Goal: Feedback & Contribution: Submit feedback/report problem

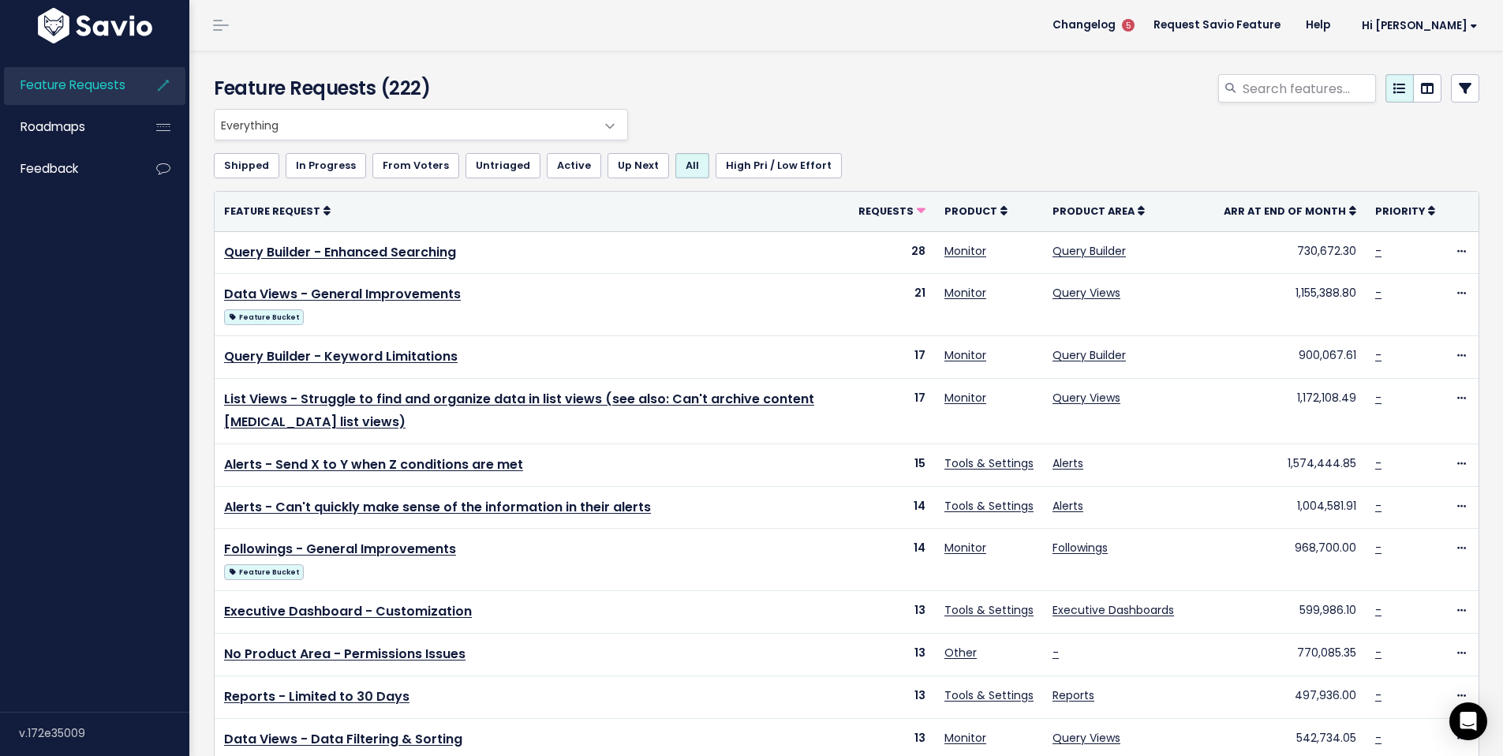
click at [690, 73] on div "Feature Requests (222)" at bounding box center [843, 79] width 1309 height 58
click at [77, 170] on span "Feedback" at bounding box center [50, 168] width 58 height 17
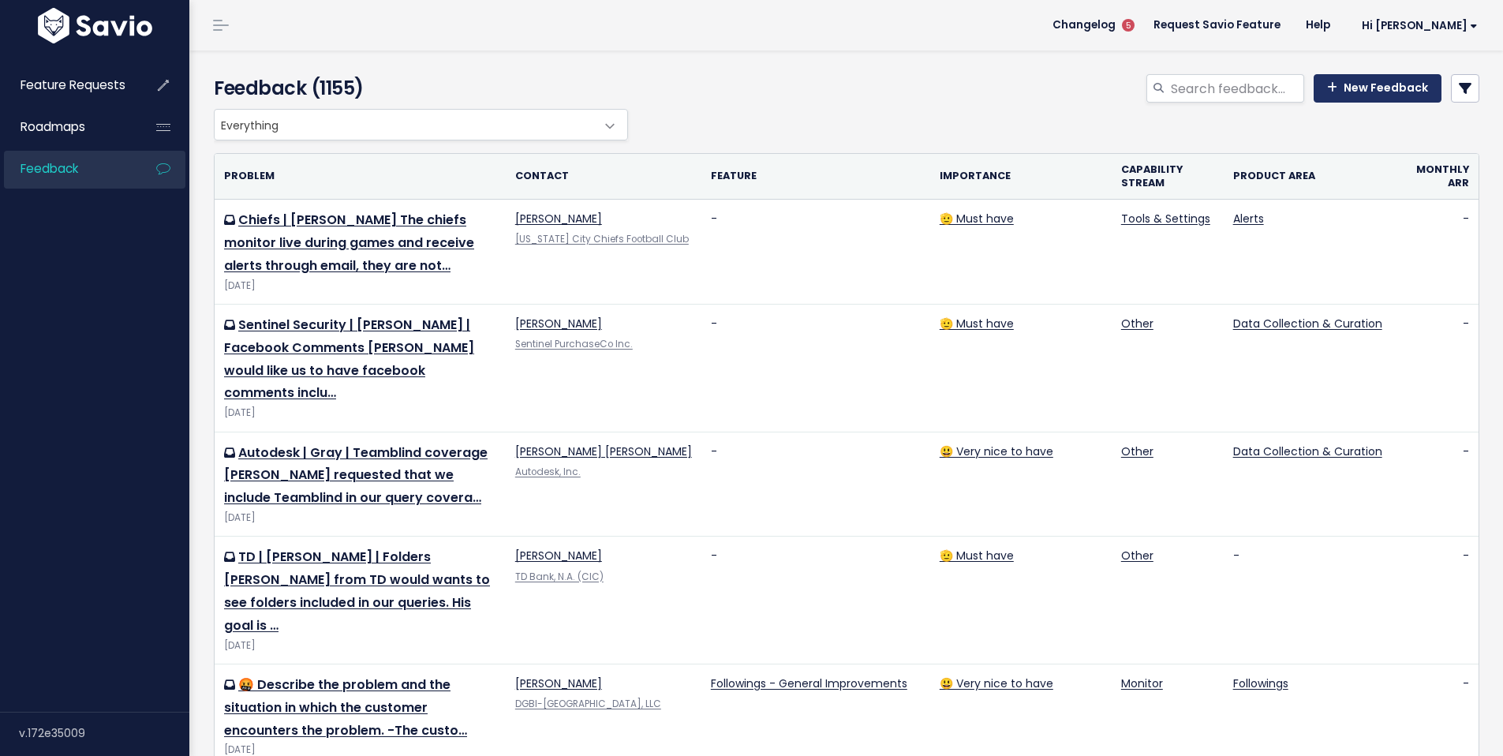
click at [1387, 88] on link "New Feedback" at bounding box center [1378, 88] width 128 height 28
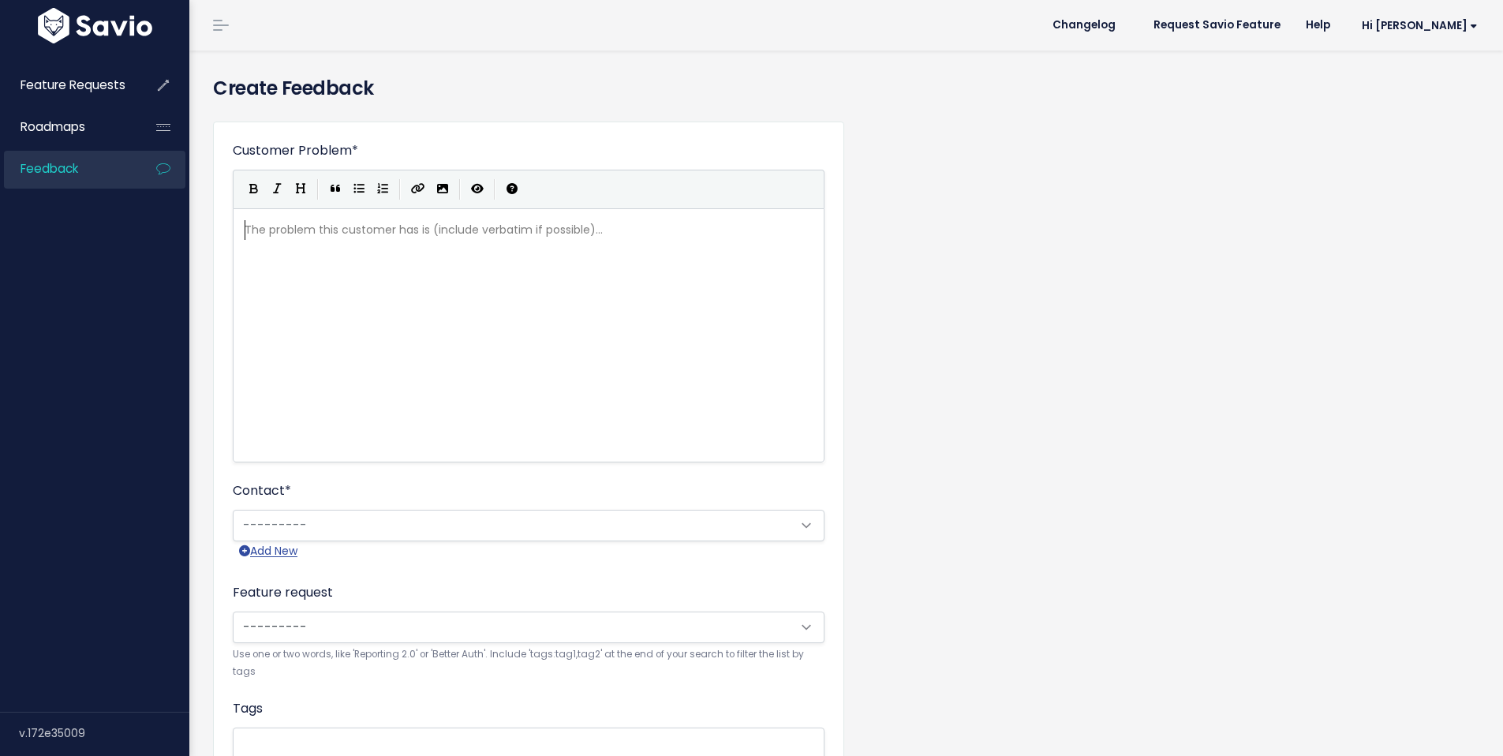
scroll to position [2, 0]
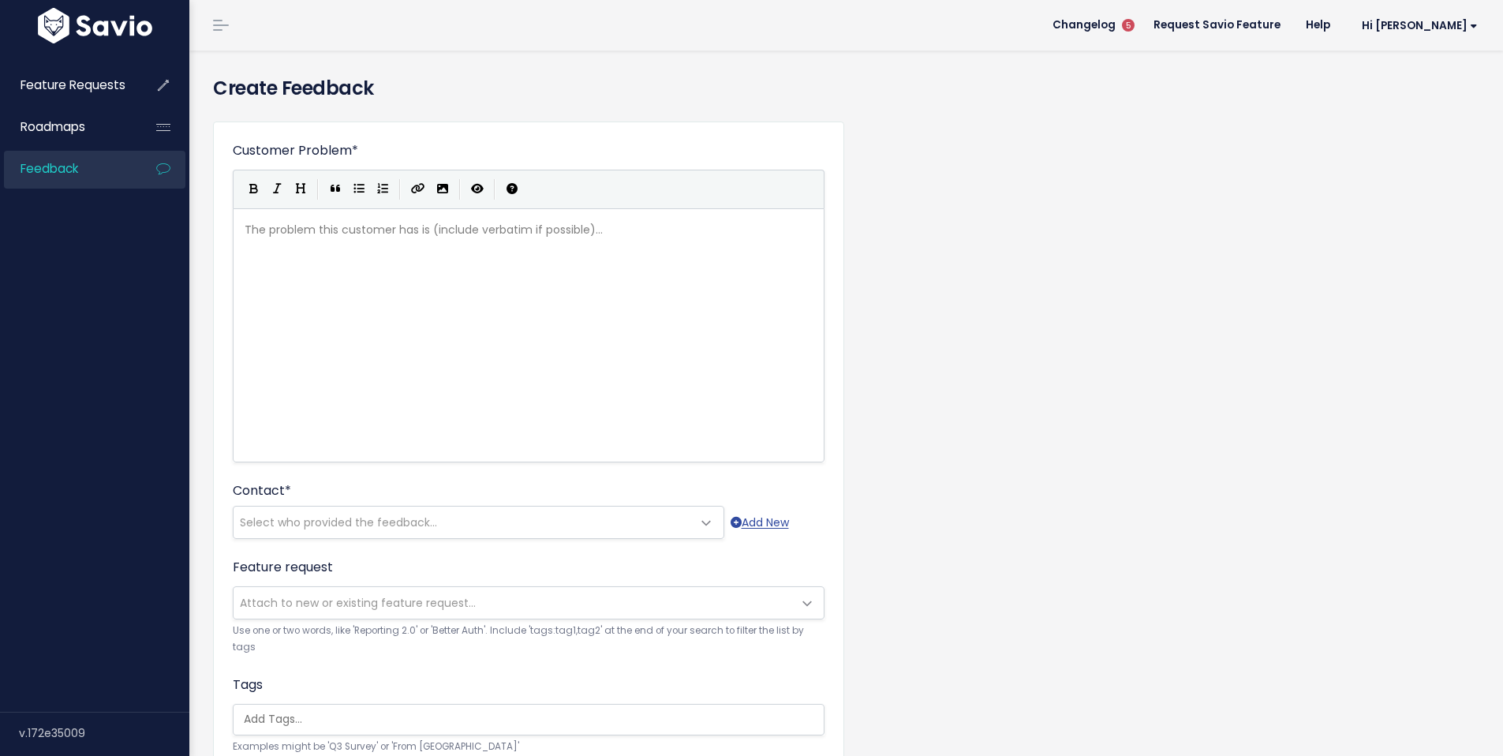
click at [435, 246] on div "The problem this customer has is (include verbatim if possible)... xxxxxxxxxx ​" at bounding box center [548, 355] width 614 height 276
type textarea "Interfor would like to be able to create a report or"
type textarea "for a longer p"
type textarea "extended periods of time in reports. They also noted that"
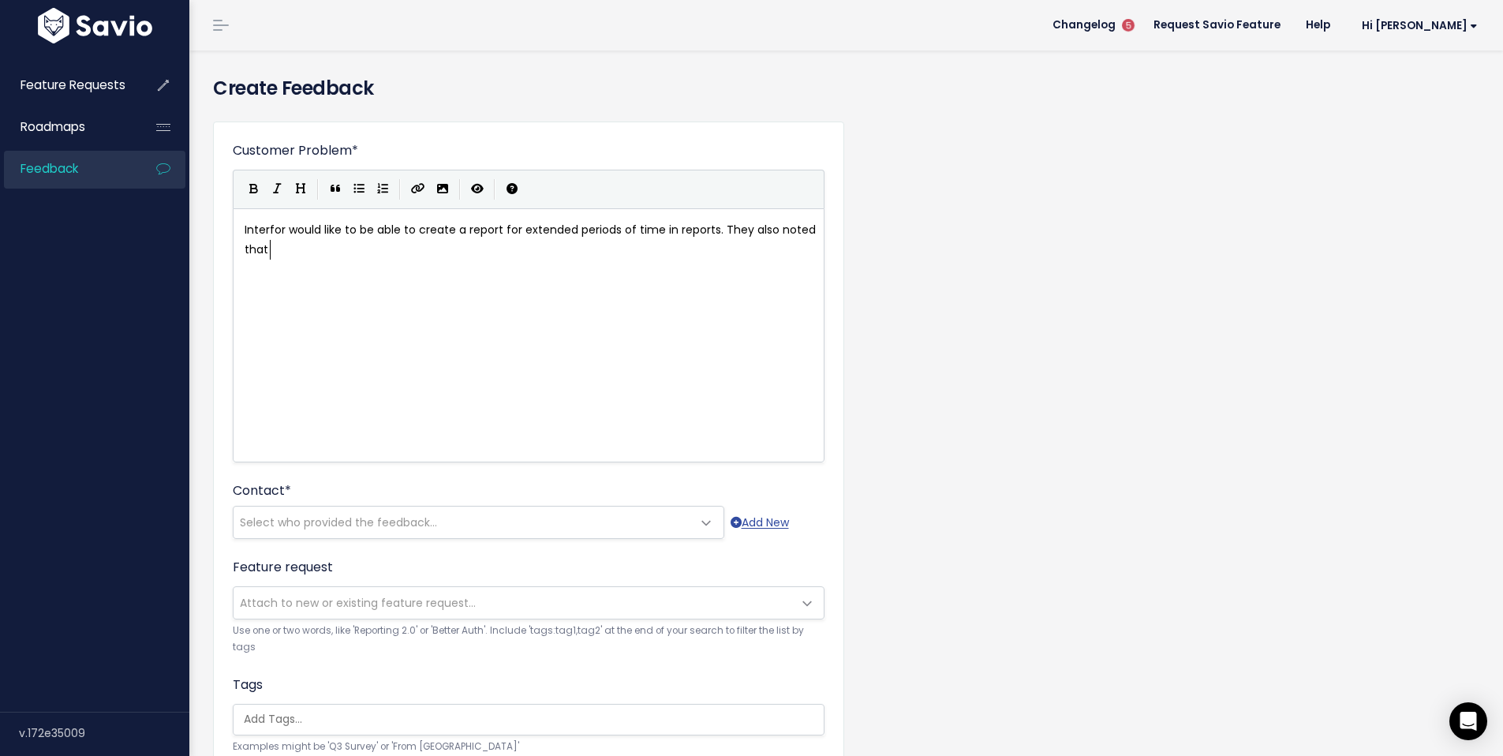
click at [403, 261] on div "xxxxxxxxxx Interfor would like to be able to create a report for extended perio…" at bounding box center [534, 240] width 586 height 46
type textarea "they find there is not enough contrast between some cok"
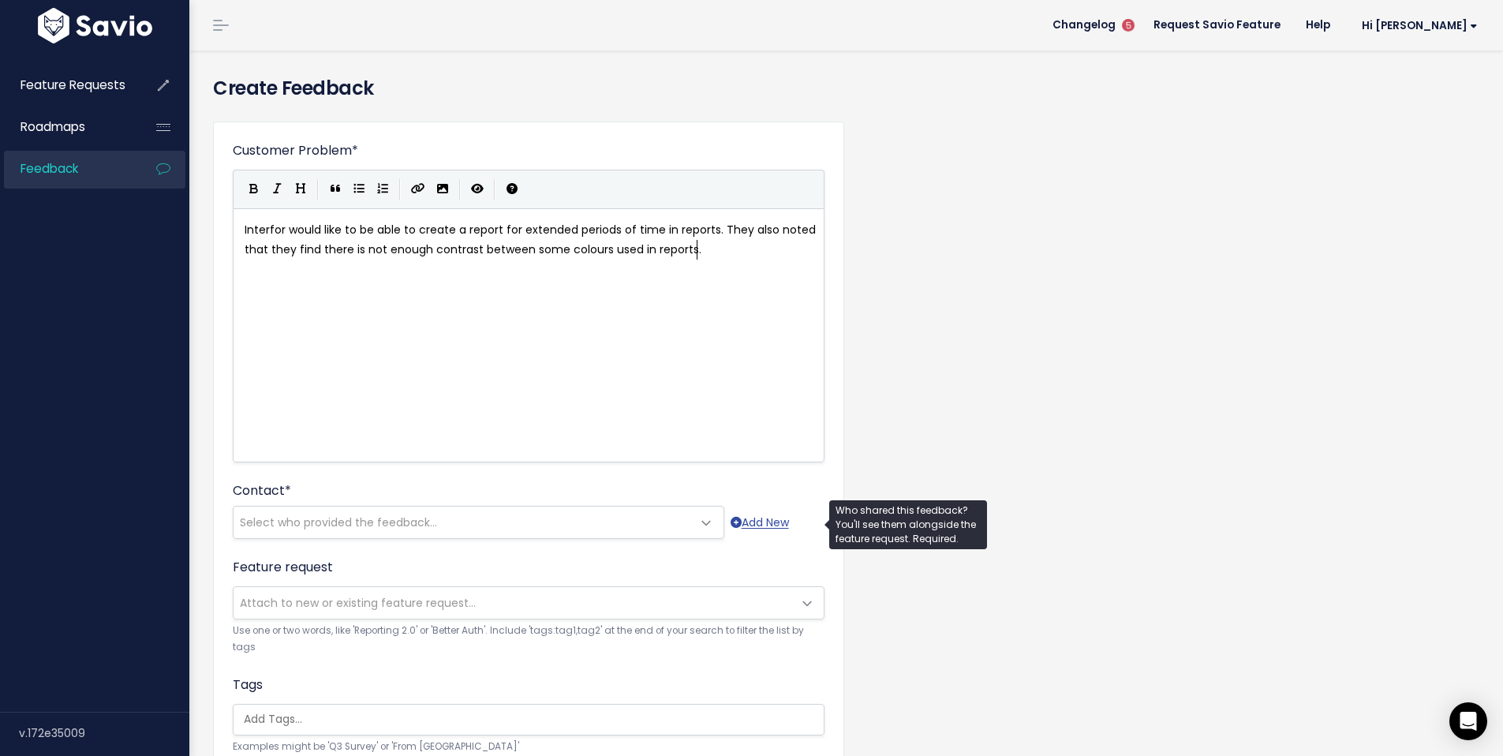
type textarea "lours used in reports."
click at [660, 519] on span "Select who provided the feedback..." at bounding box center [463, 523] width 458 height 32
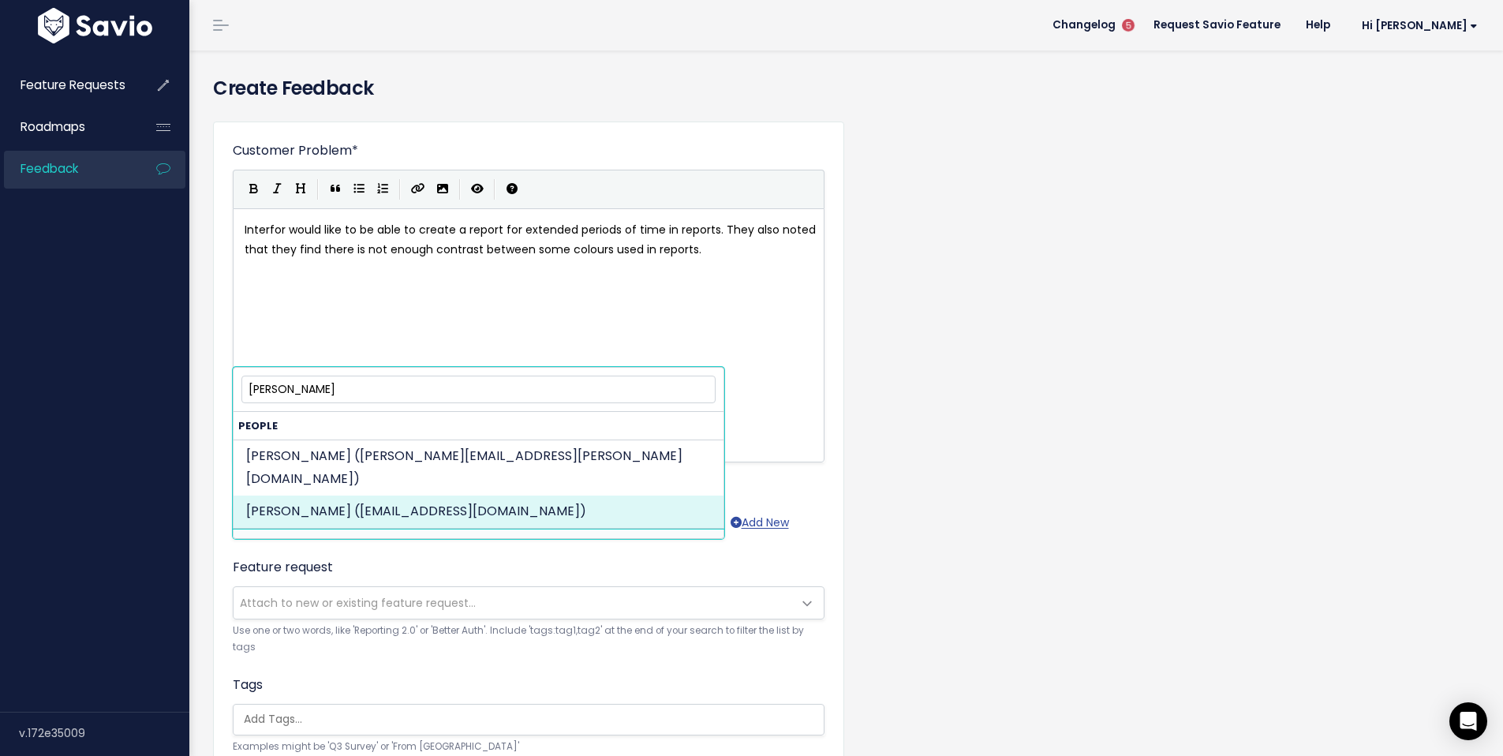
type input "daniel za"
select select "82962345"
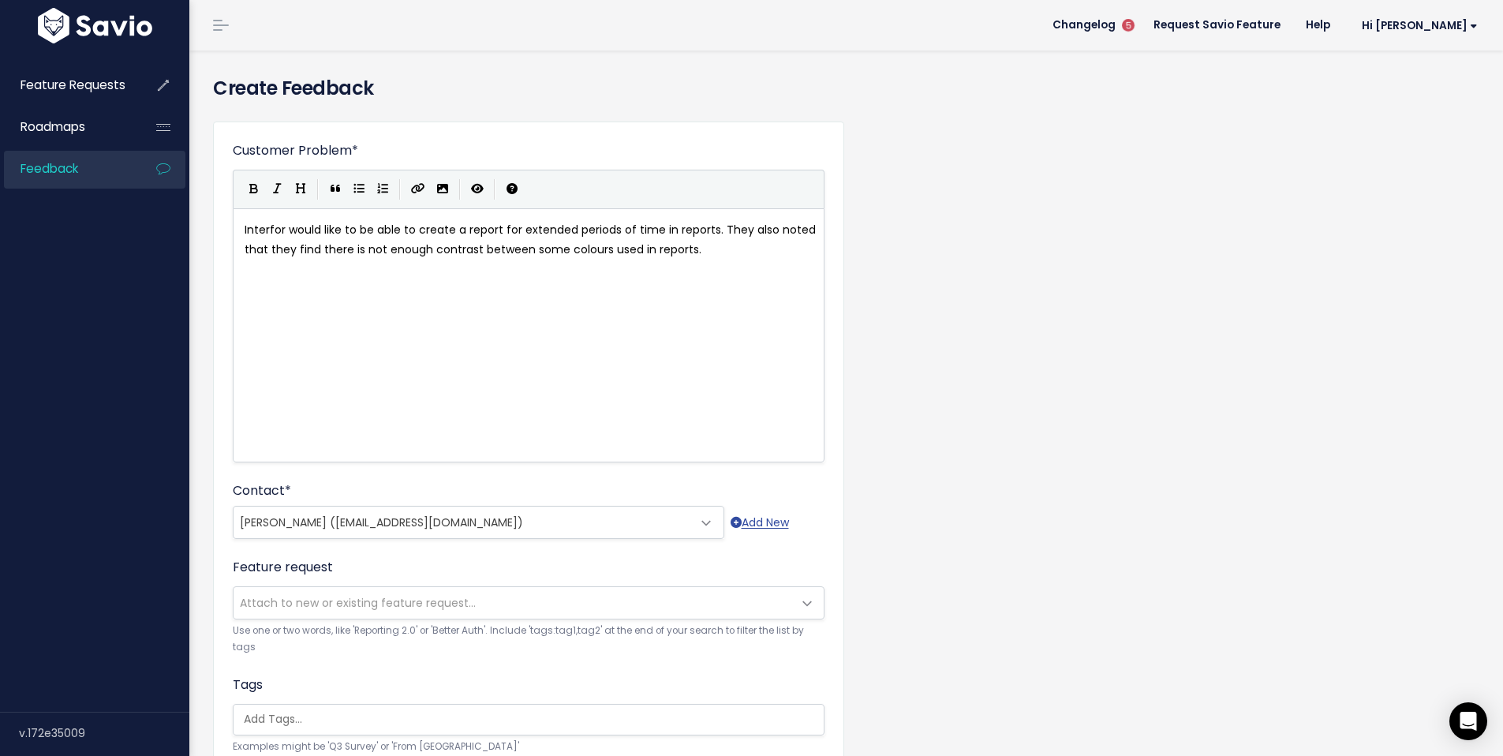
click at [1142, 286] on div "Customer Problem * Interfor would like to be able to create a report for extend…" at bounding box center [846, 584] width 1290 height 951
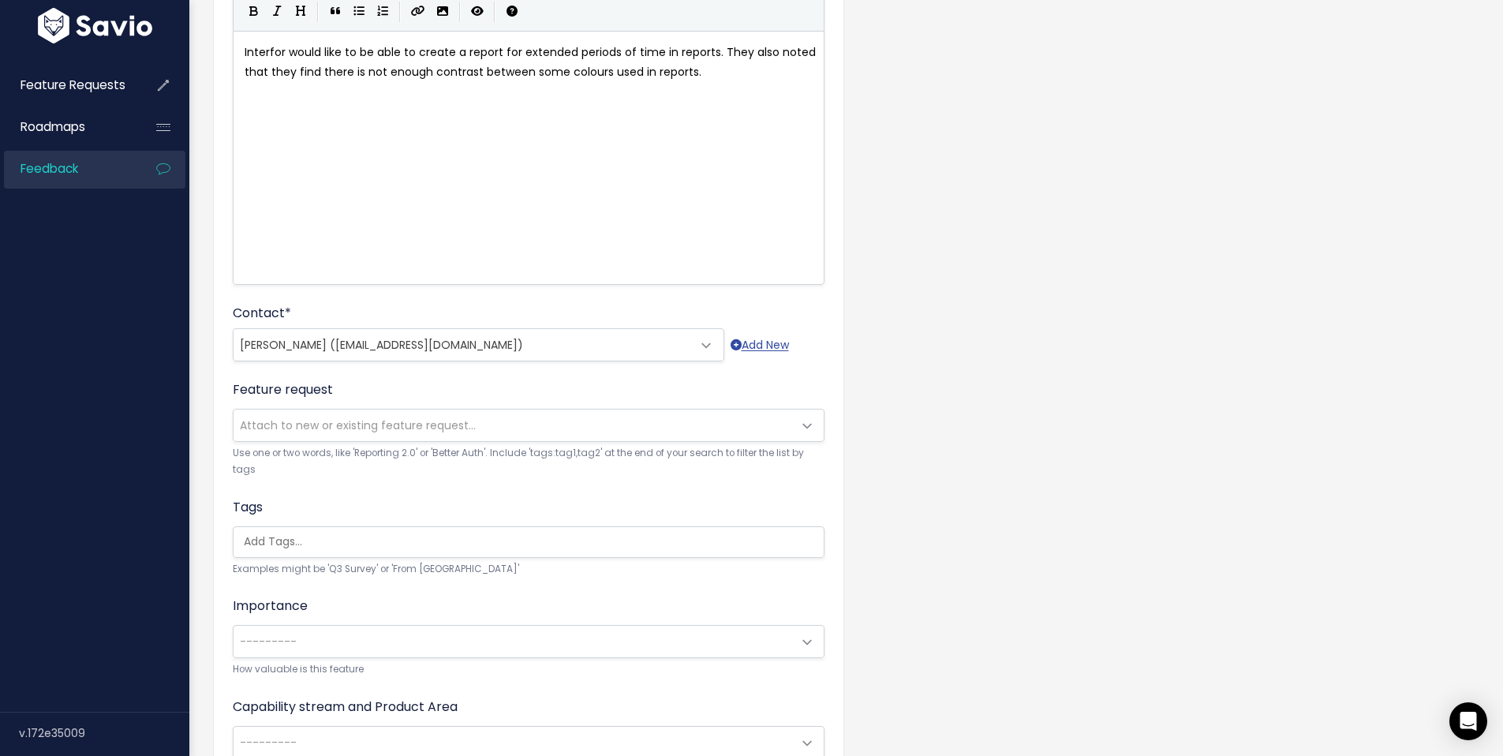
scroll to position [341, 0]
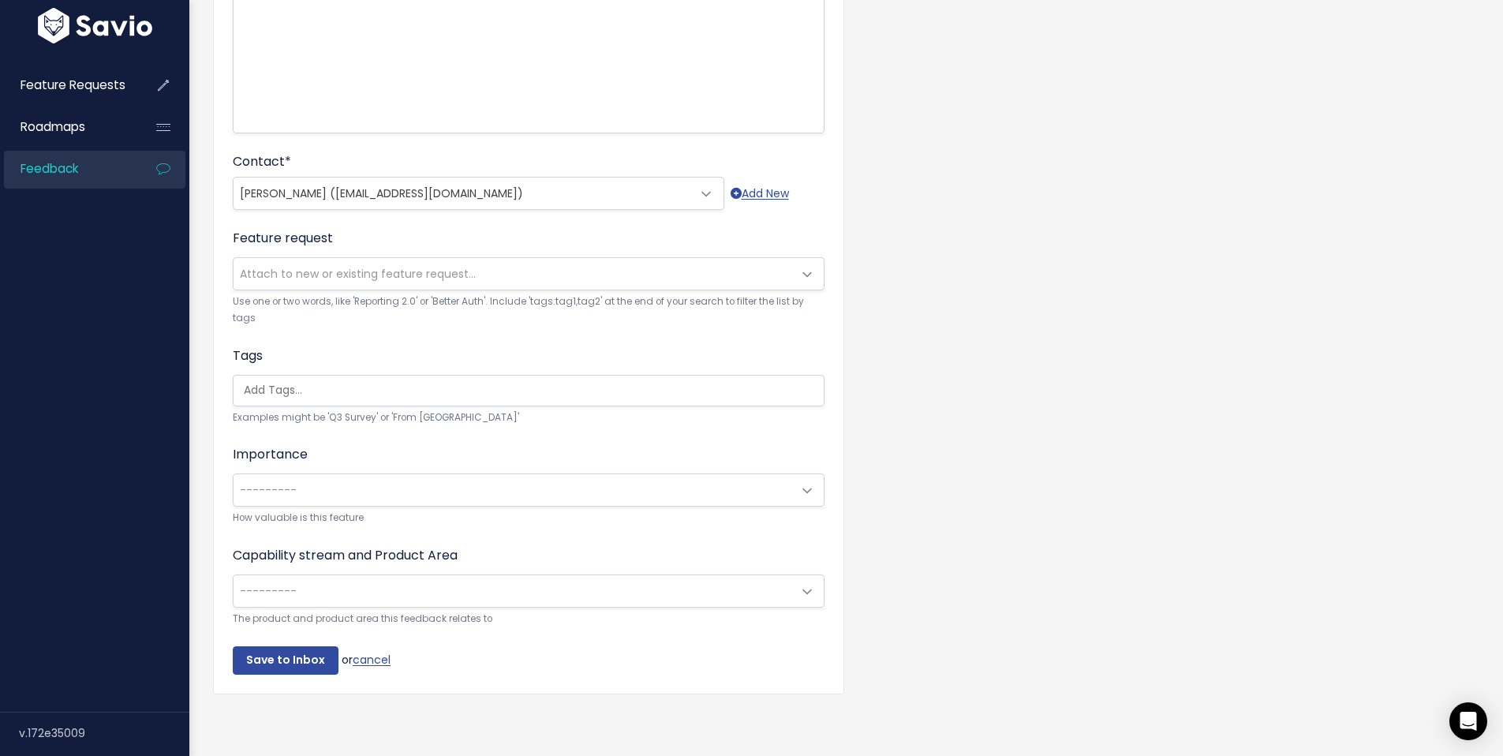
click at [774, 479] on span "---------" at bounding box center [513, 490] width 559 height 32
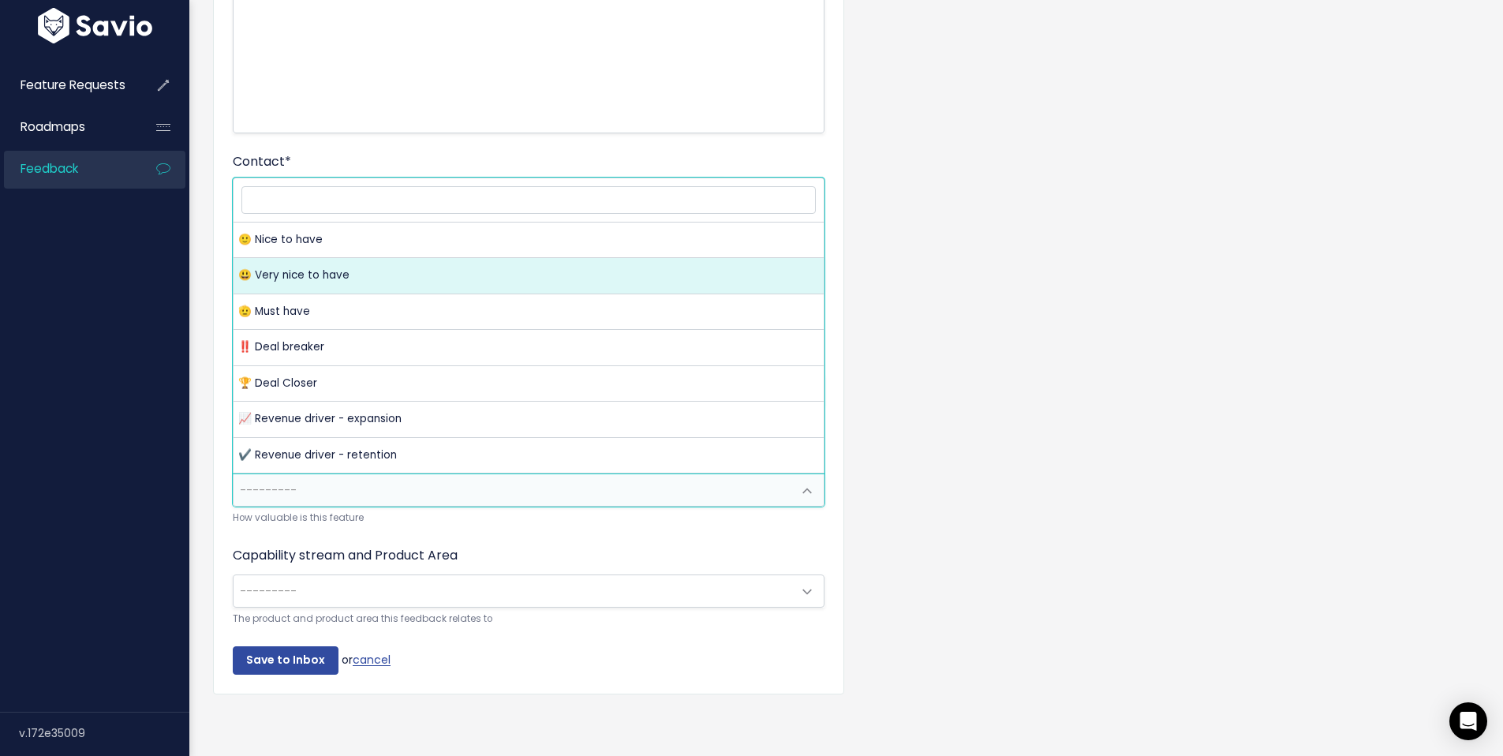
select select "VERY_NICE_TO_HAVE"
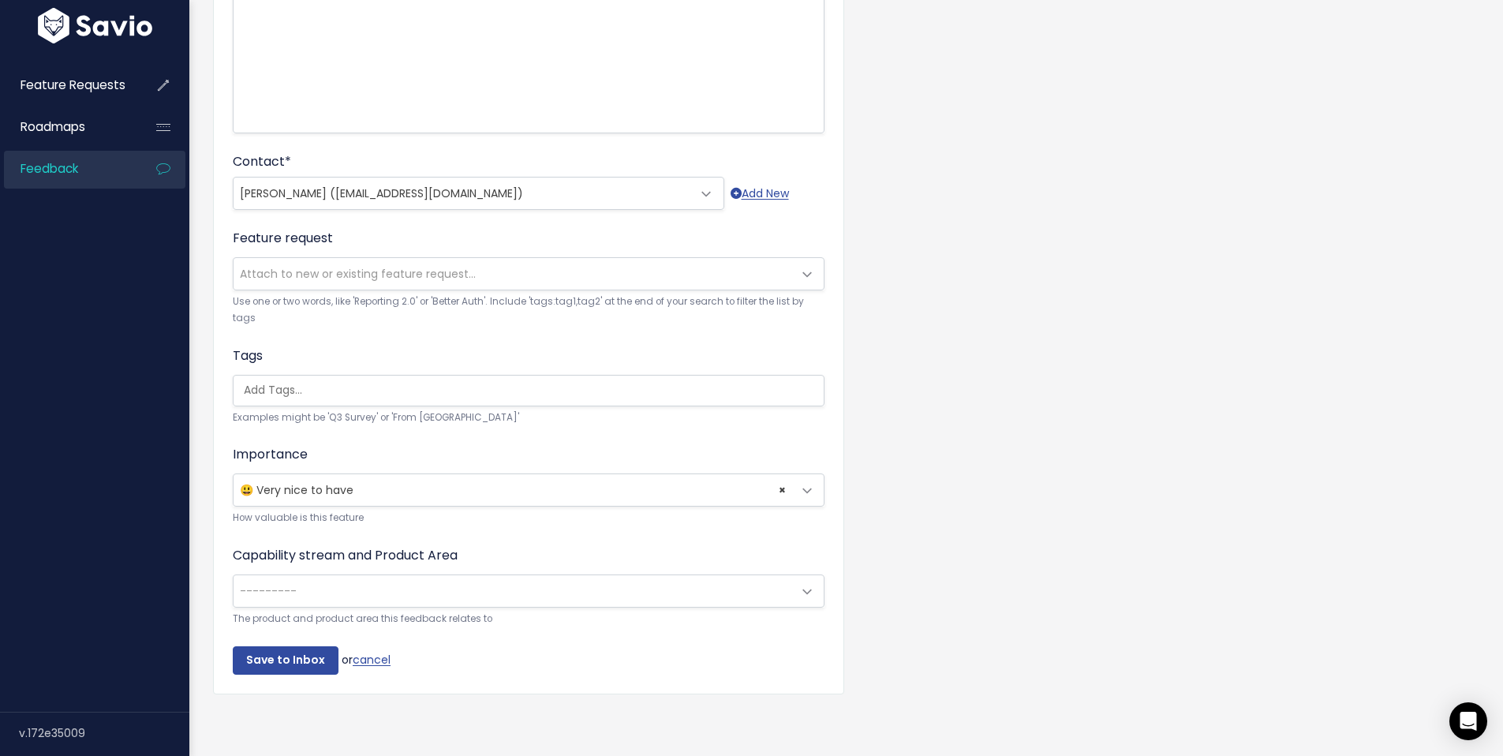
click at [802, 583] on span at bounding box center [807, 592] width 32 height 32
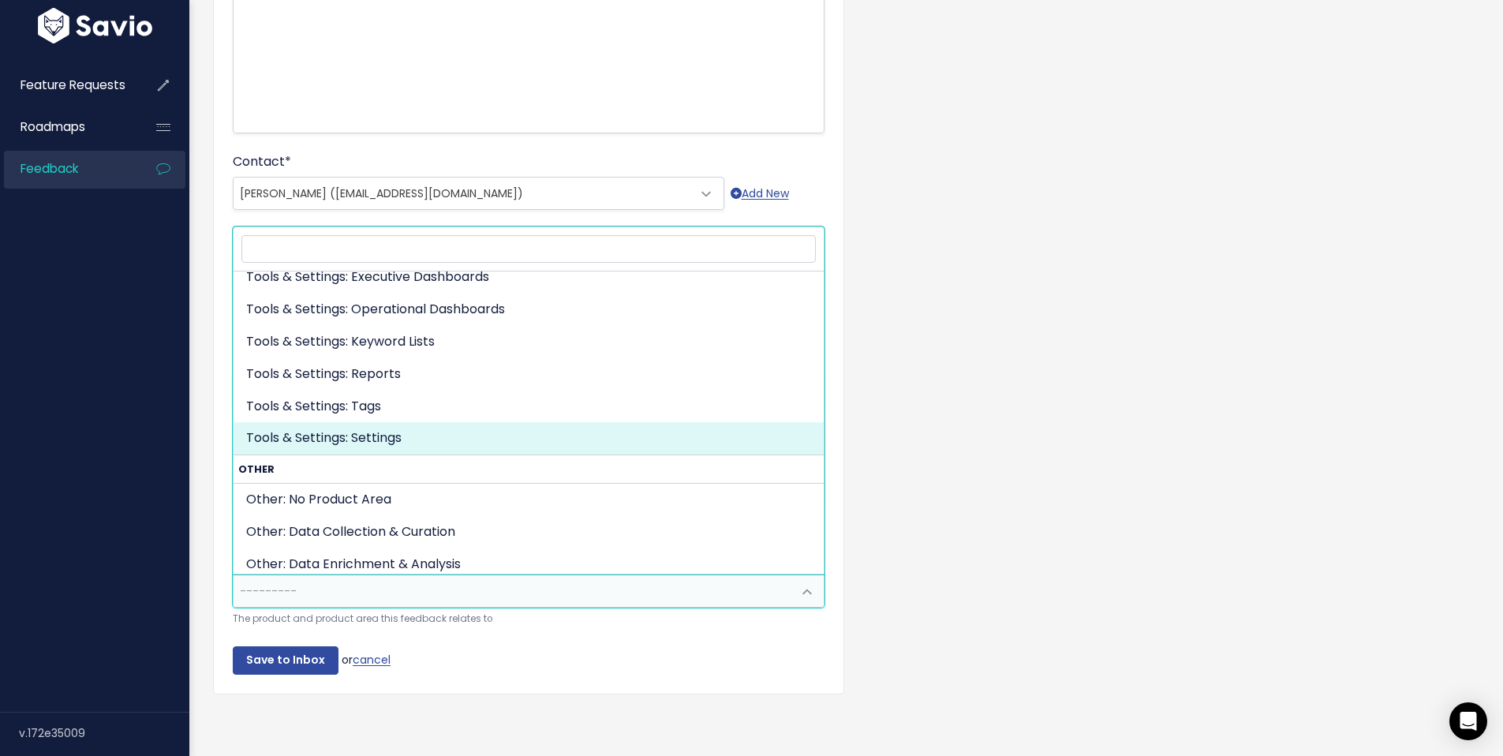
scroll to position [585, 0]
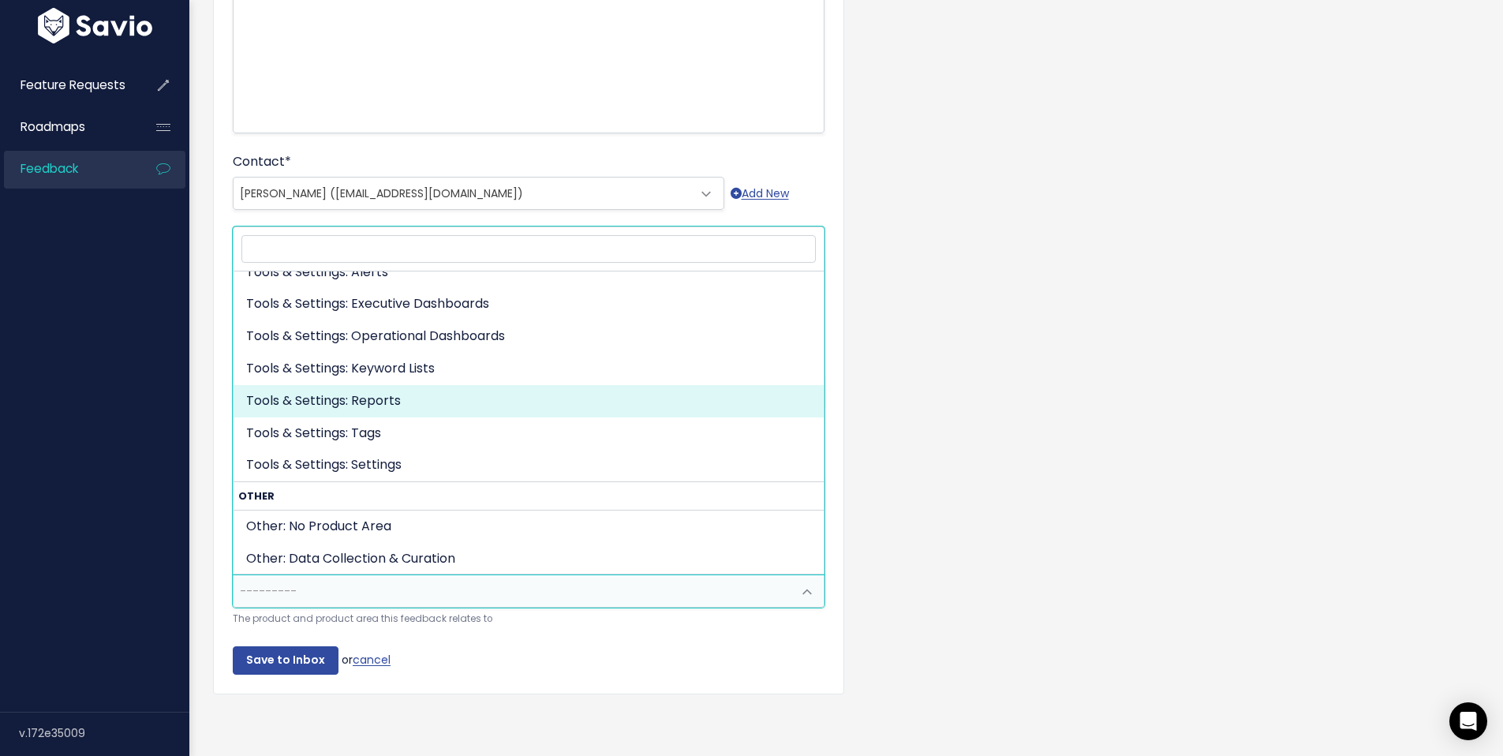
select select "TOOLS_SETTINGS:REPORTS"
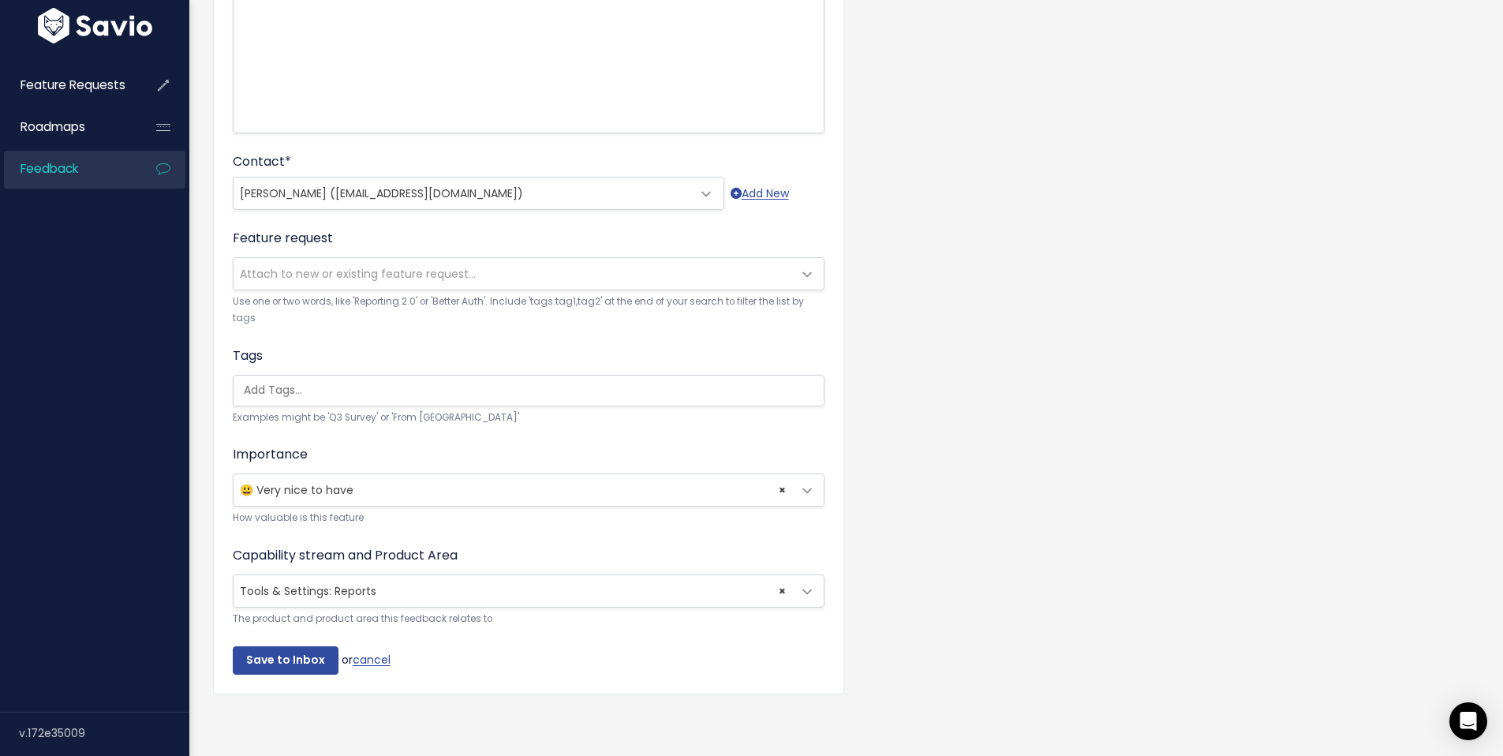
click at [1210, 353] on div "Customer Problem * Interfor would like to be able to create a report for extend…" at bounding box center [846, 255] width 1290 height 951
click at [300, 646] on input "Save to Inbox" at bounding box center [286, 660] width 106 height 28
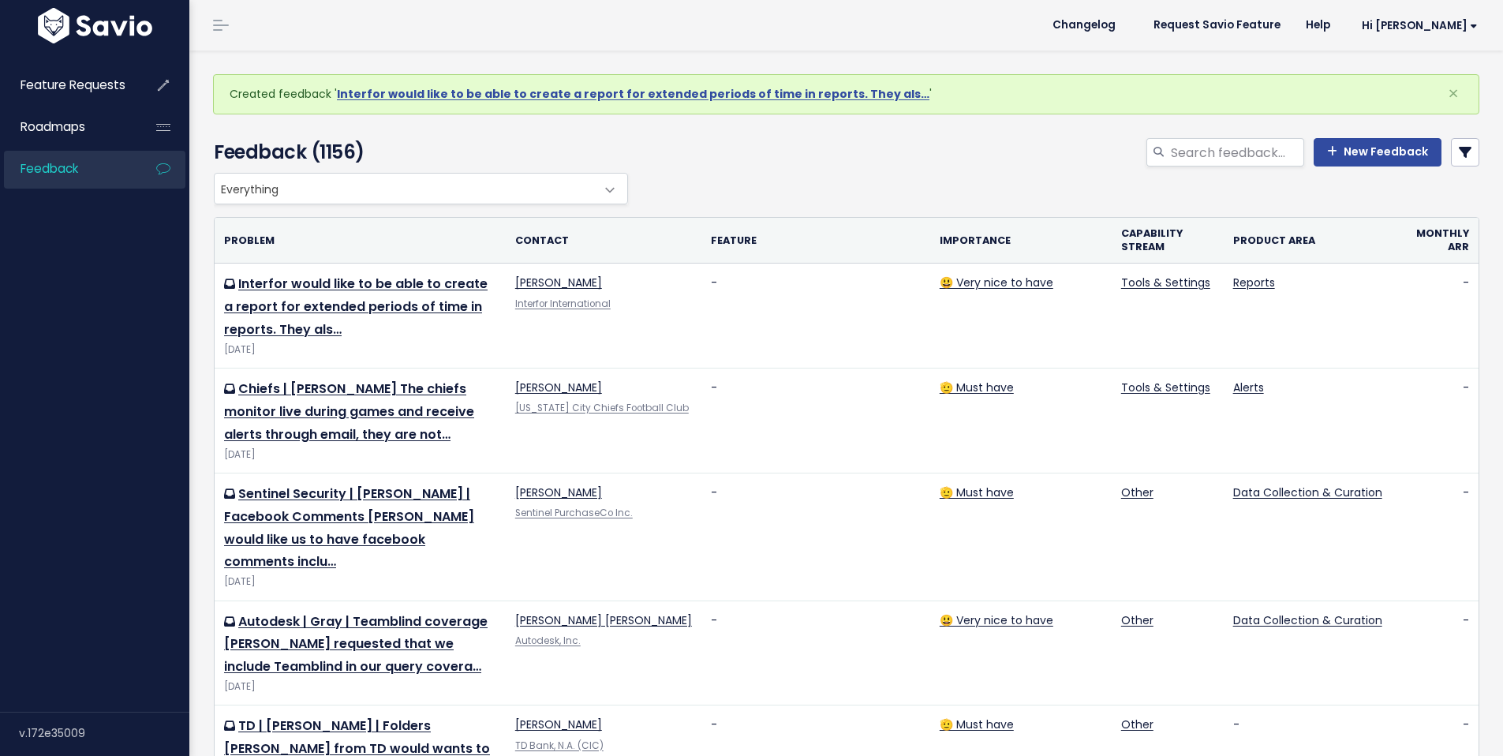
click at [840, 178] on div "Everything Any Product: Any Product Area Any Product: No Product Area No Produc…" at bounding box center [843, 189] width 1266 height 32
click at [1371, 155] on link "New Feedback" at bounding box center [1378, 152] width 128 height 28
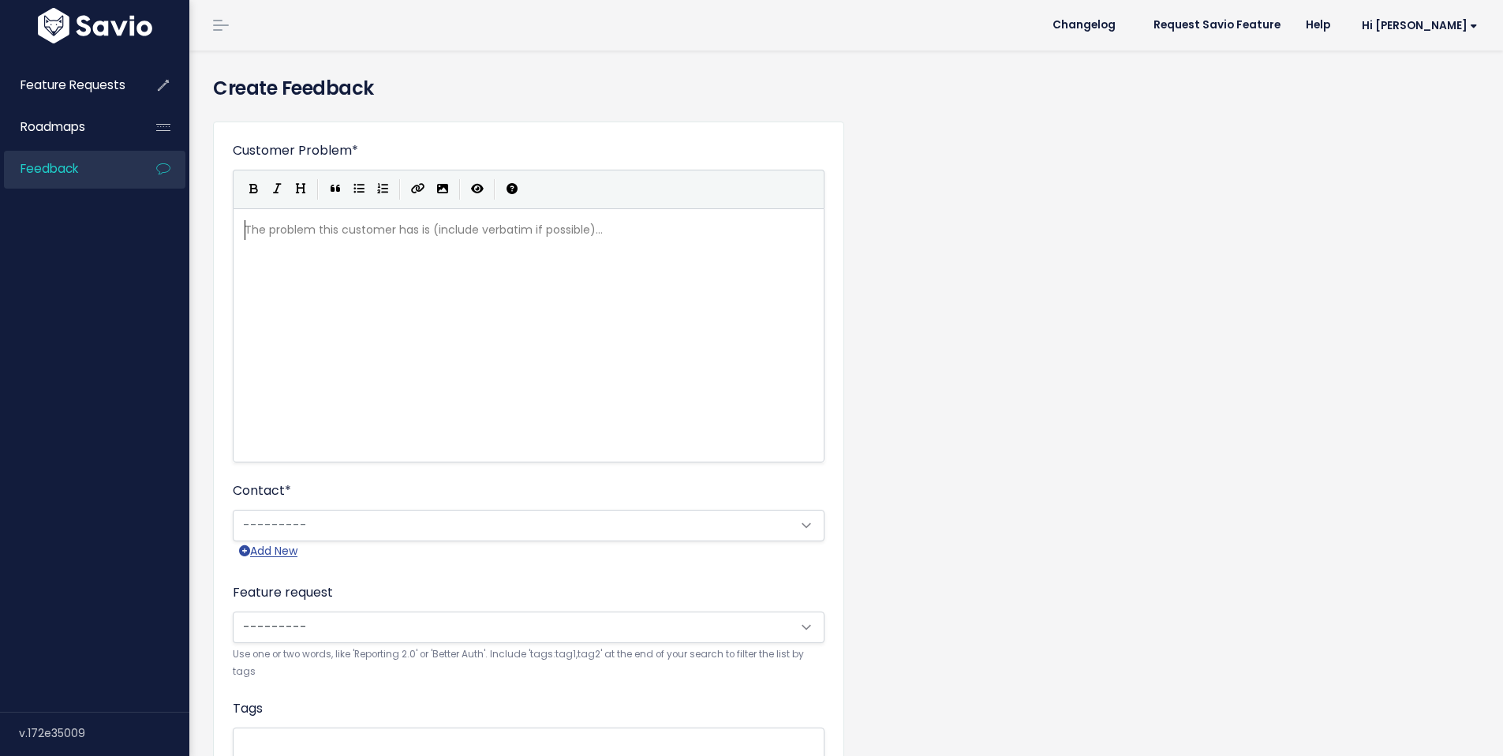
scroll to position [2, 0]
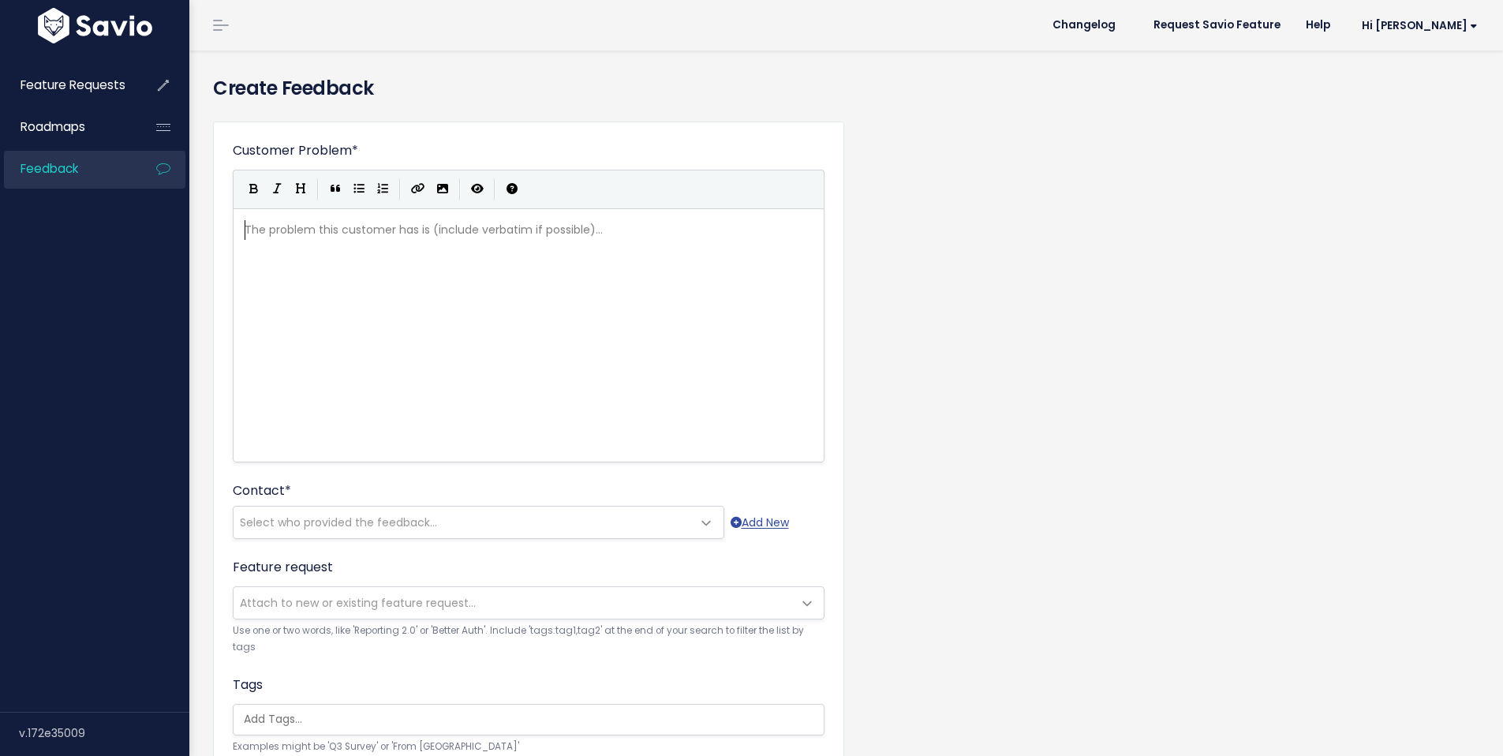
click at [371, 248] on div "The problem this customer has is (include verbatim if possible)... xxxxxxxxxx ​" at bounding box center [548, 355] width 614 height 276
click at [378, 524] on span "Select who provided the feedback..." at bounding box center [338, 522] width 197 height 16
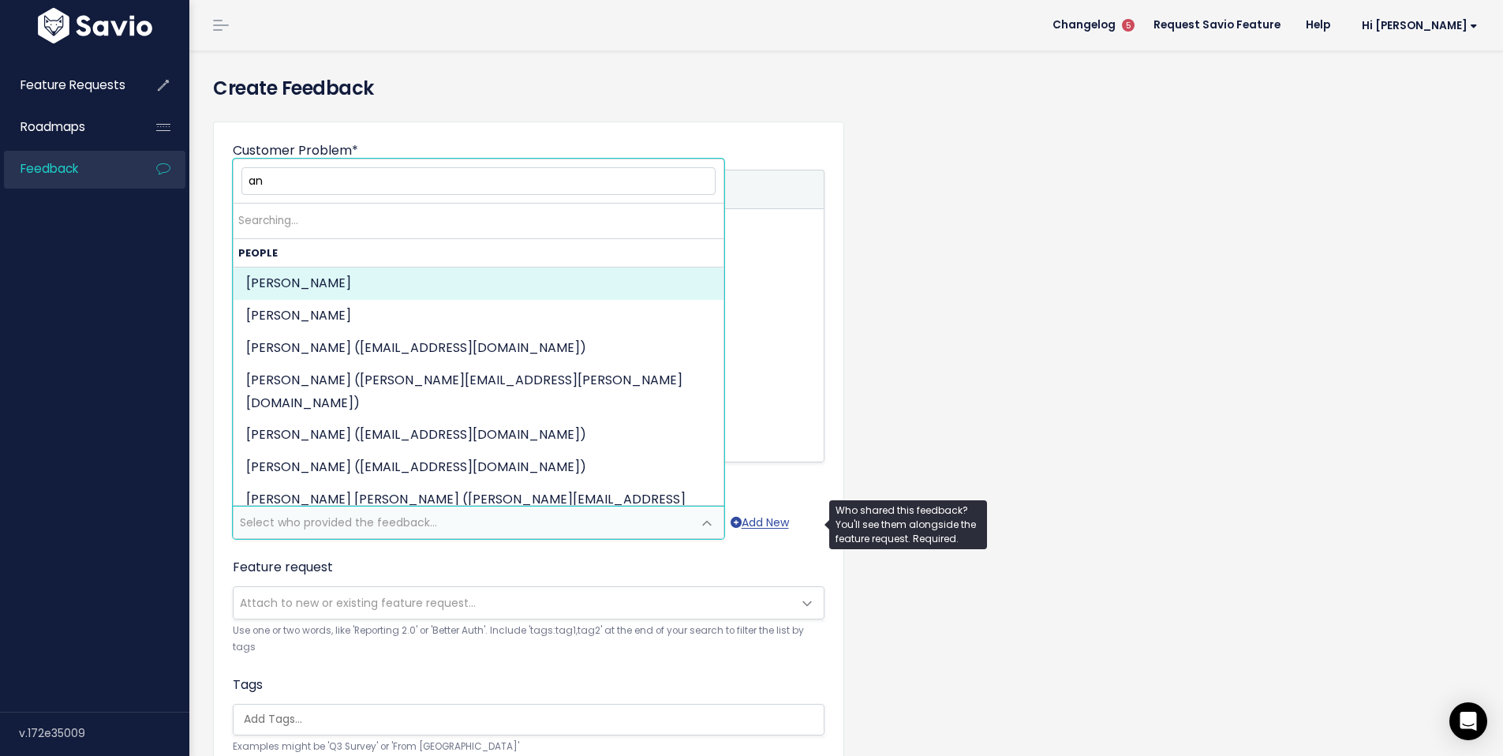
type input "a"
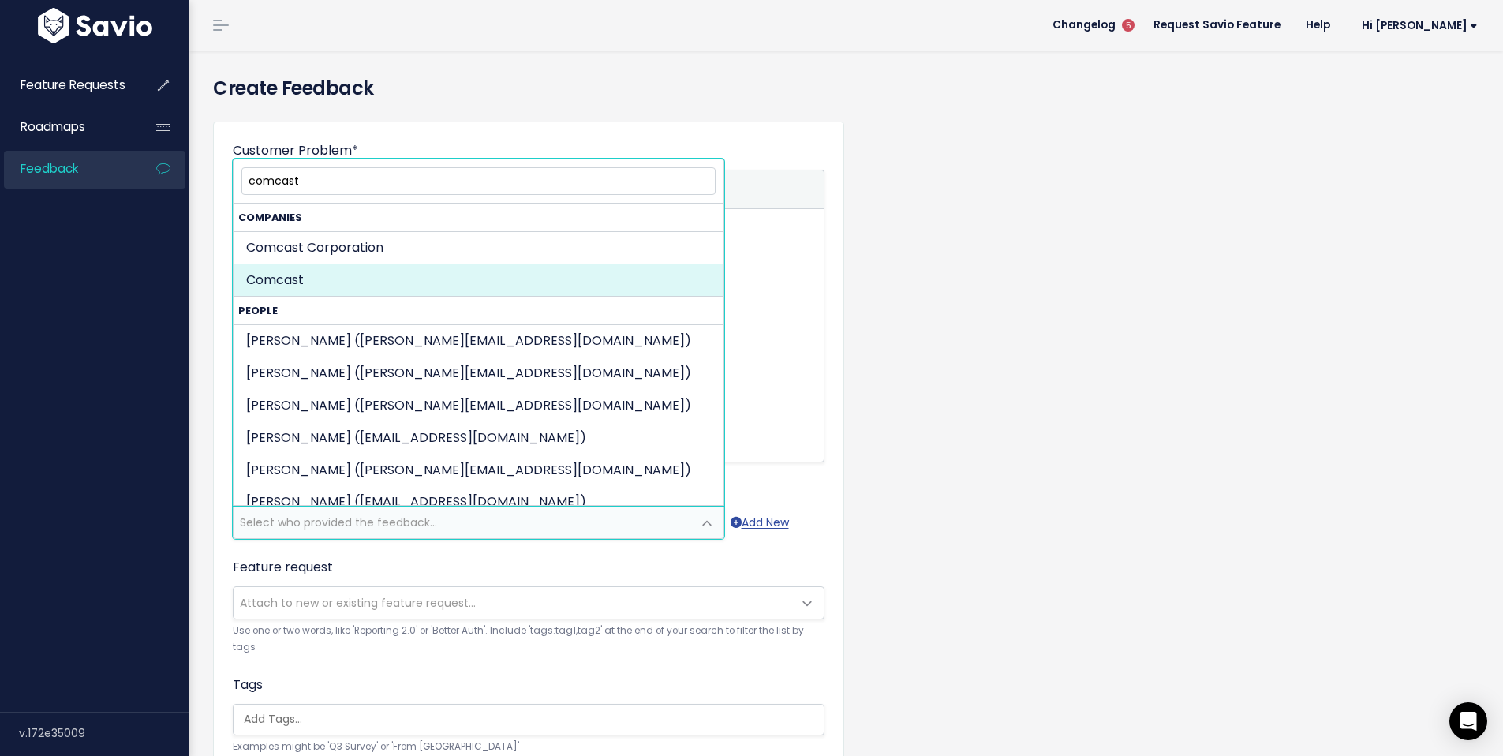
type input "comcast"
select select "COMPANY-15060996"
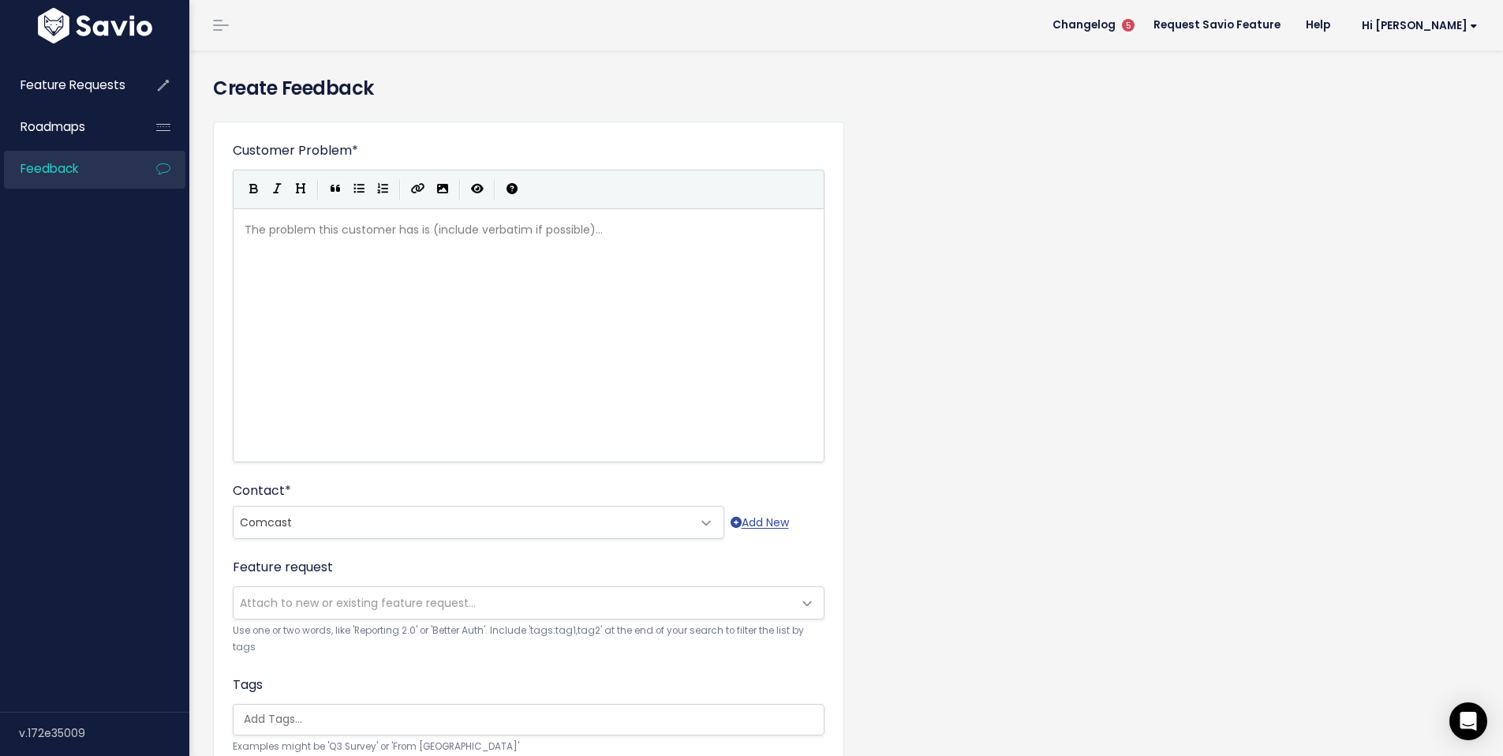
click at [711, 526] on span at bounding box center [707, 523] width 32 height 32
click at [702, 517] on span at bounding box center [707, 523] width 32 height 32
click at [687, 523] on span "Comcast" at bounding box center [479, 522] width 492 height 33
drag, startPoint x: 323, startPoint y: 526, endPoint x: 159, endPoint y: 521, distance: 163.4
click at [159, 521] on div "Feature Requests Roadmaps Feedback" at bounding box center [751, 542] width 1503 height 1085
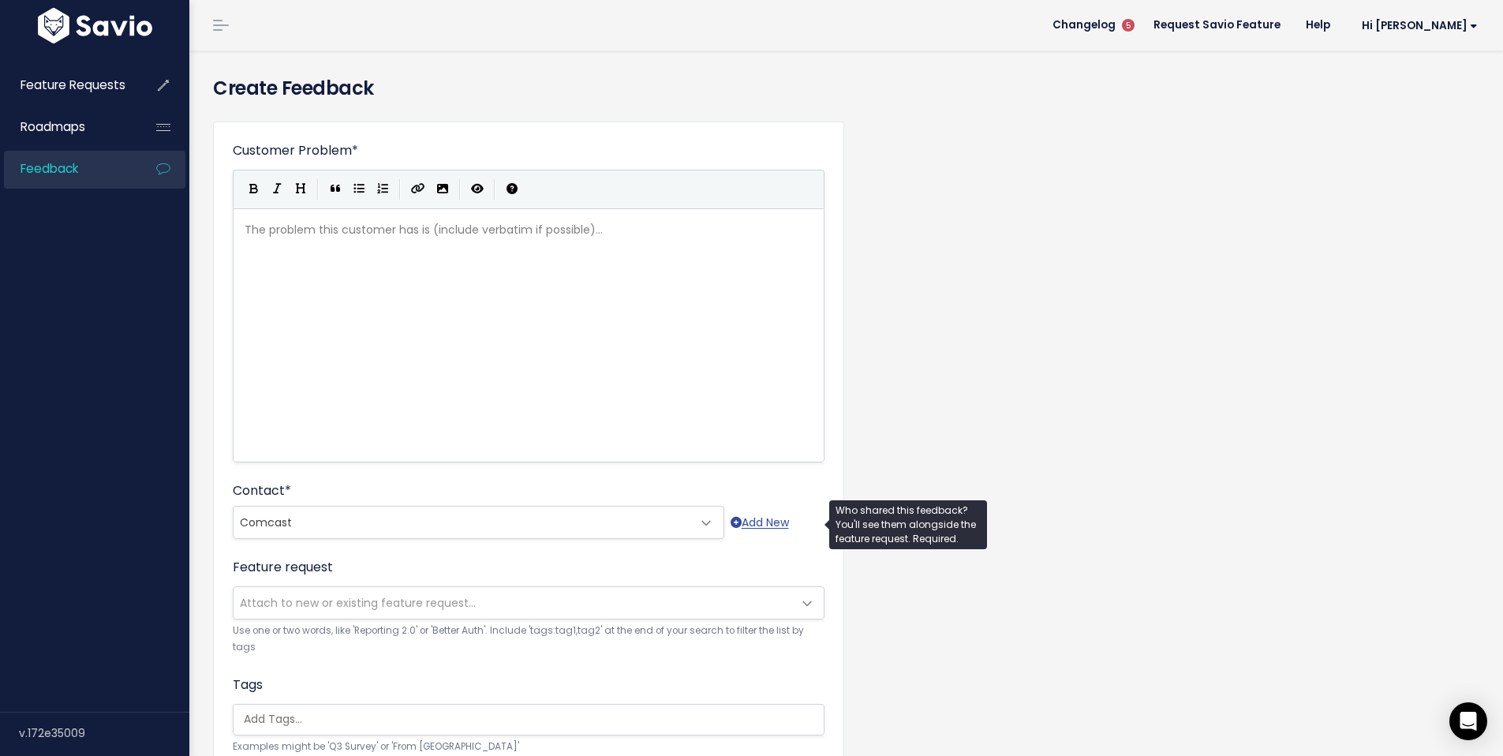
click at [356, 519] on span "Comcast" at bounding box center [463, 523] width 458 height 32
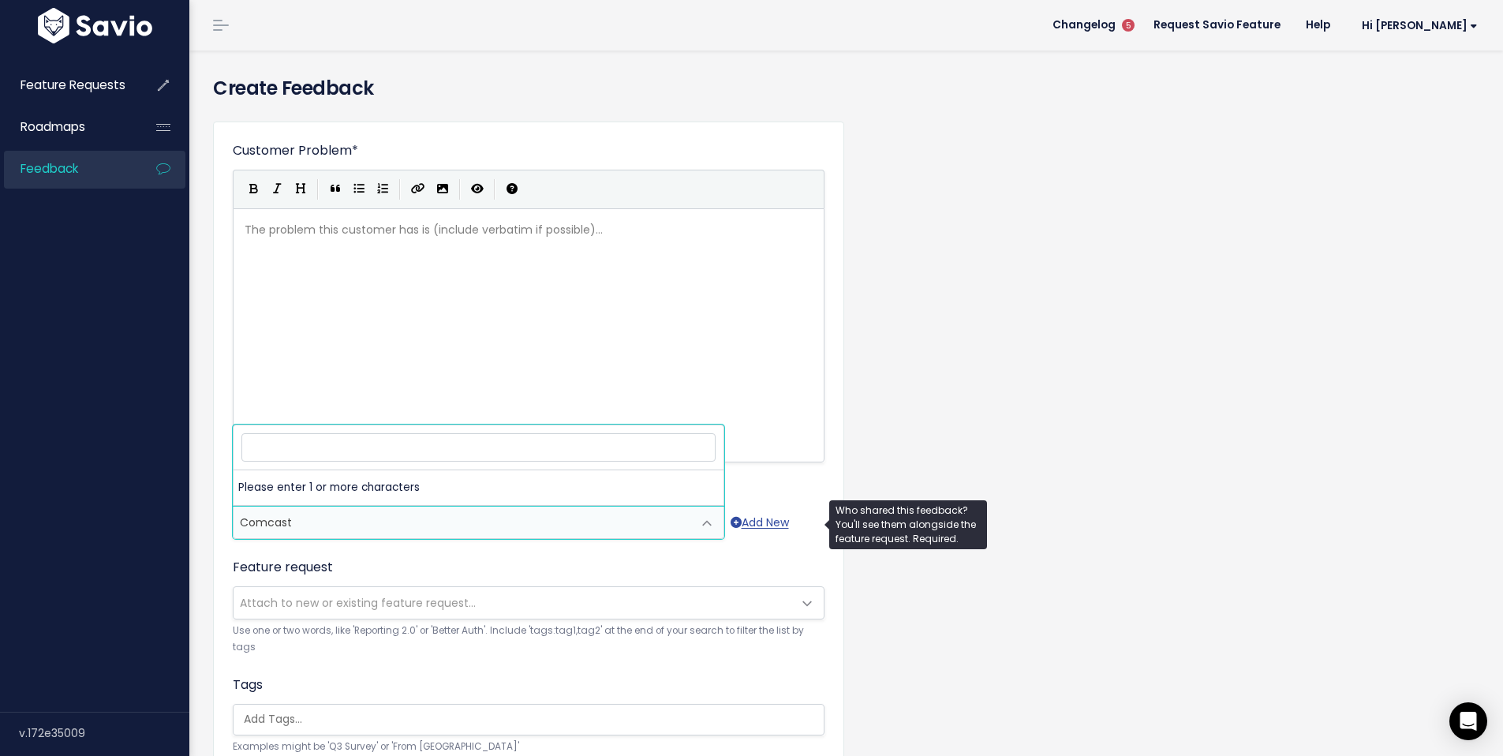
click at [356, 519] on span "Comcast" at bounding box center [463, 523] width 458 height 32
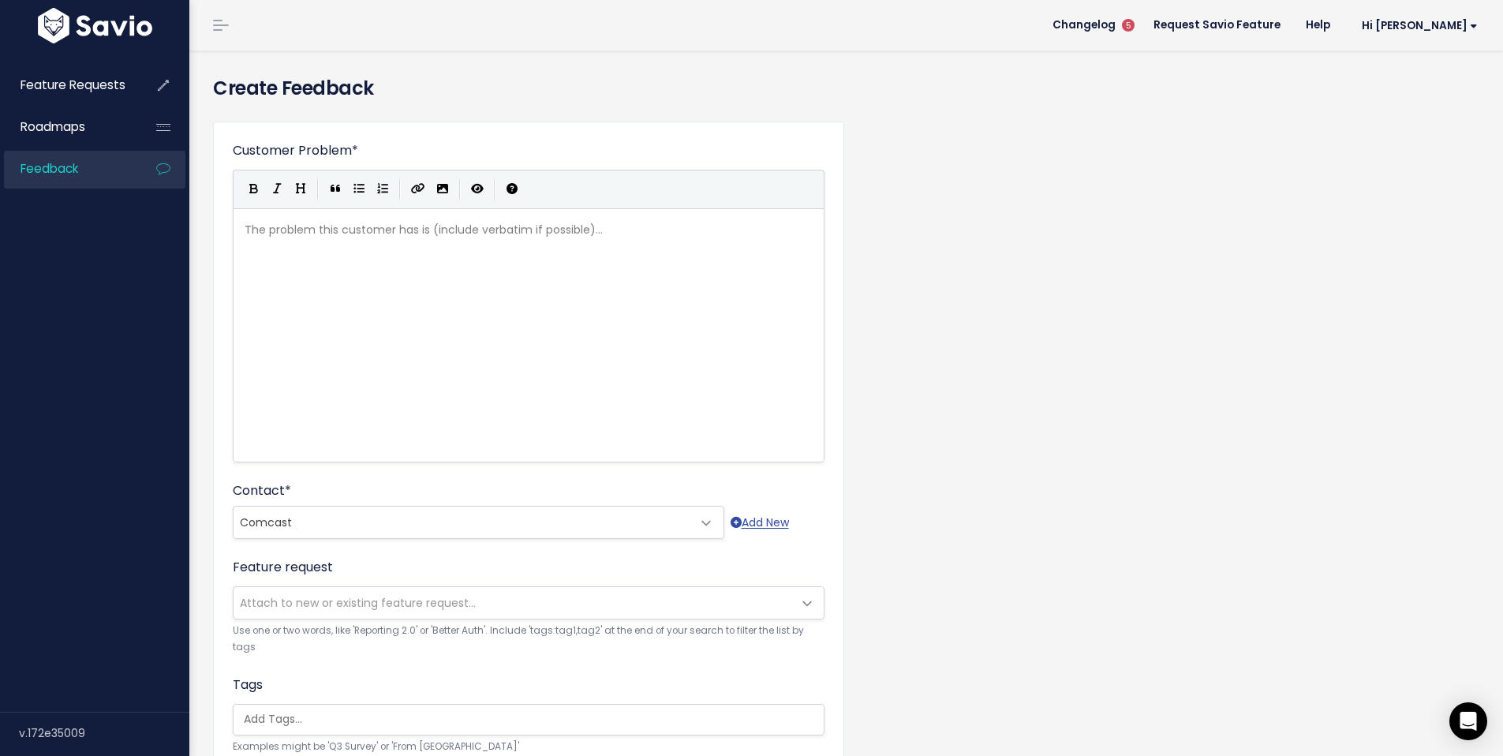
click at [1169, 256] on div "Customer Problem * | | | | The problem this customer has is (include verbatim i…" at bounding box center [846, 584] width 1290 height 951
click at [333, 528] on span "Comcast" at bounding box center [463, 523] width 458 height 32
click at [1043, 368] on div "Customer Problem * | | | | The problem this customer has is (include verbatim i…" at bounding box center [846, 584] width 1290 height 951
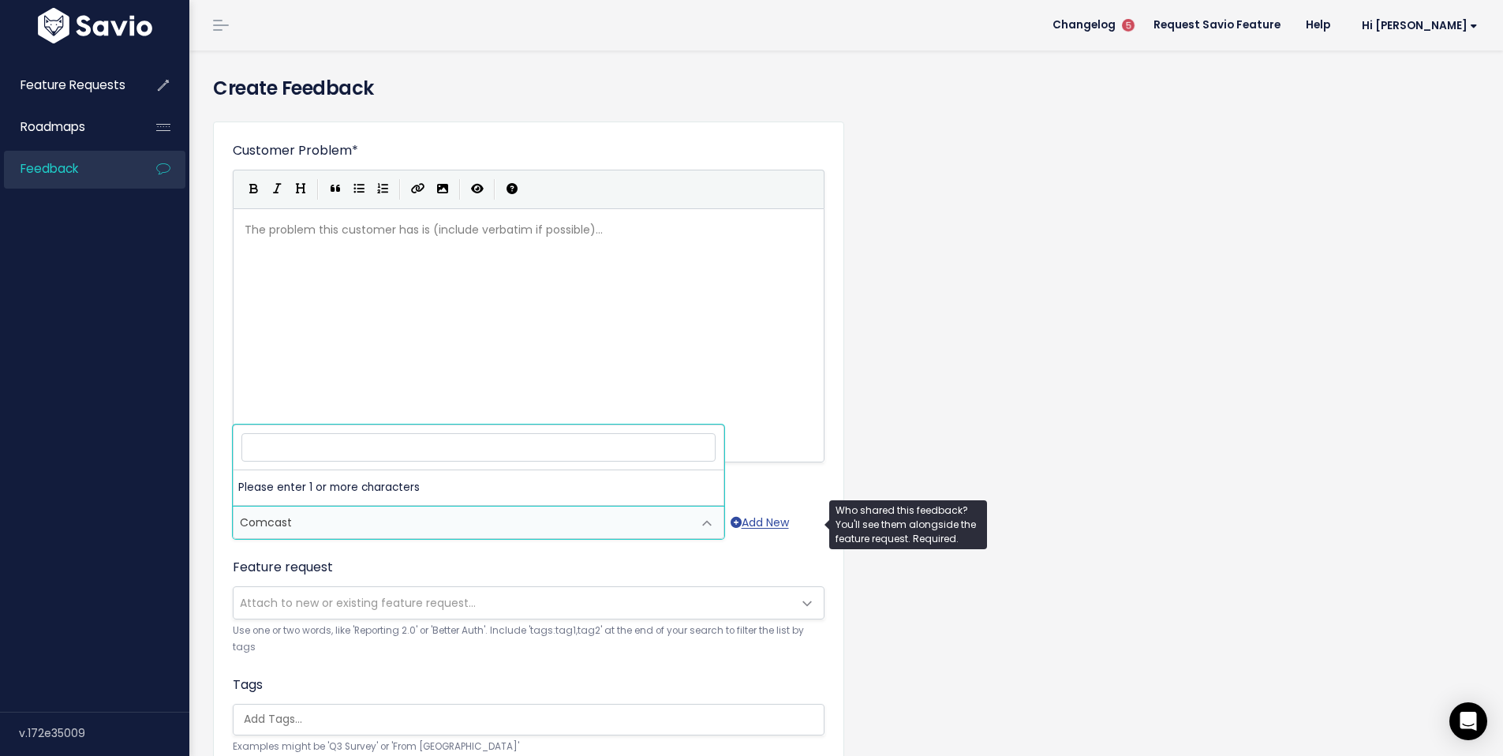
click at [315, 529] on span "Comcast" at bounding box center [463, 523] width 458 height 32
click at [316, 525] on span "Comcast" at bounding box center [463, 523] width 458 height 32
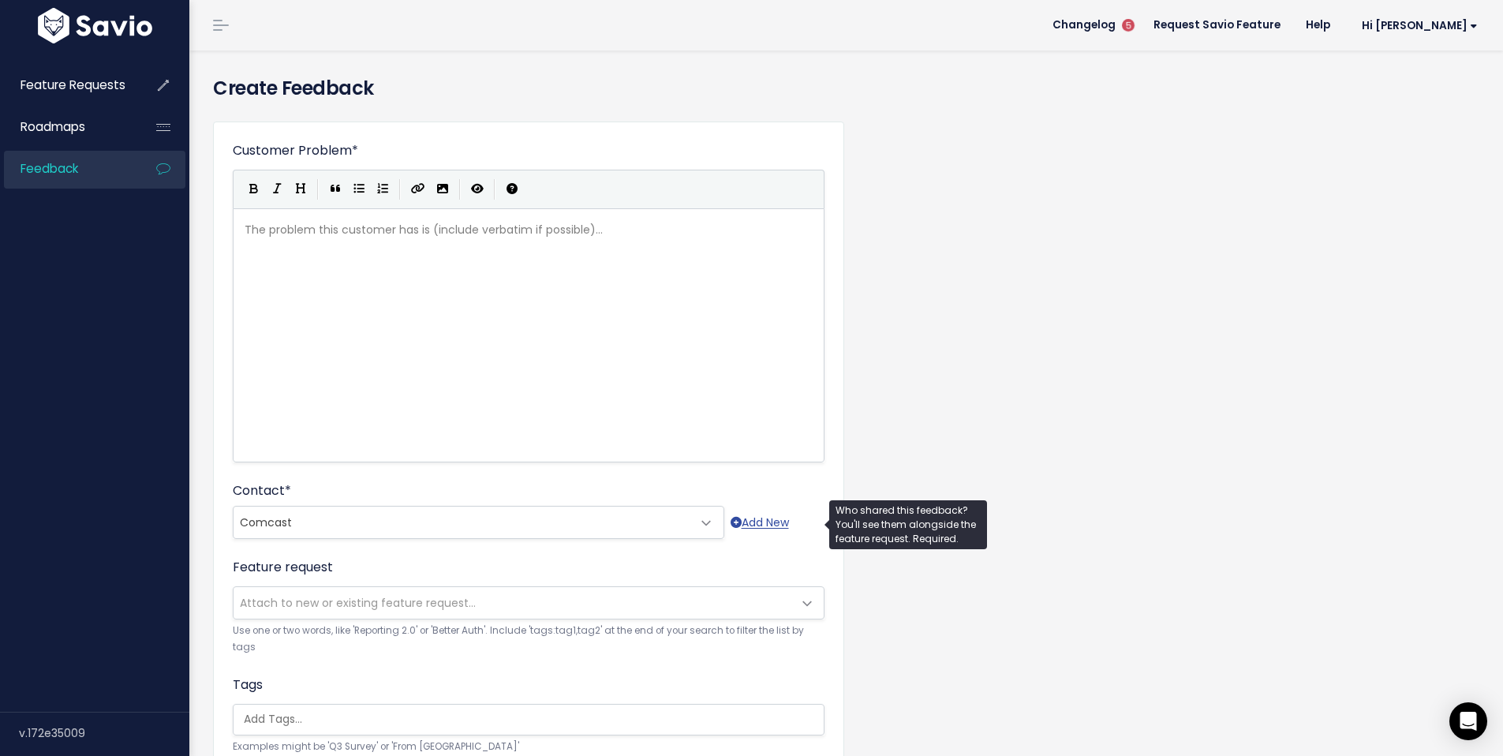
click at [316, 525] on span "Comcast" at bounding box center [463, 523] width 458 height 32
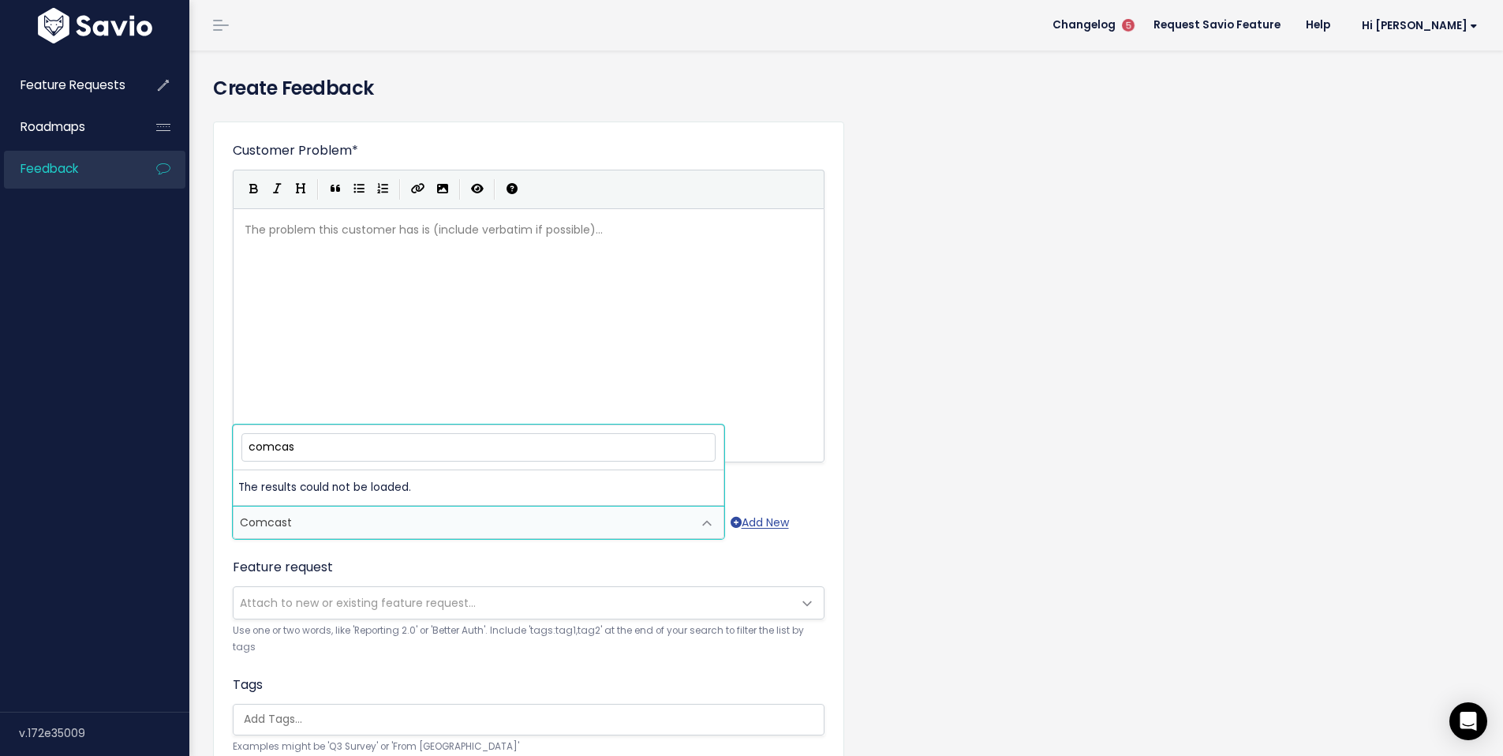
type input "comcast"
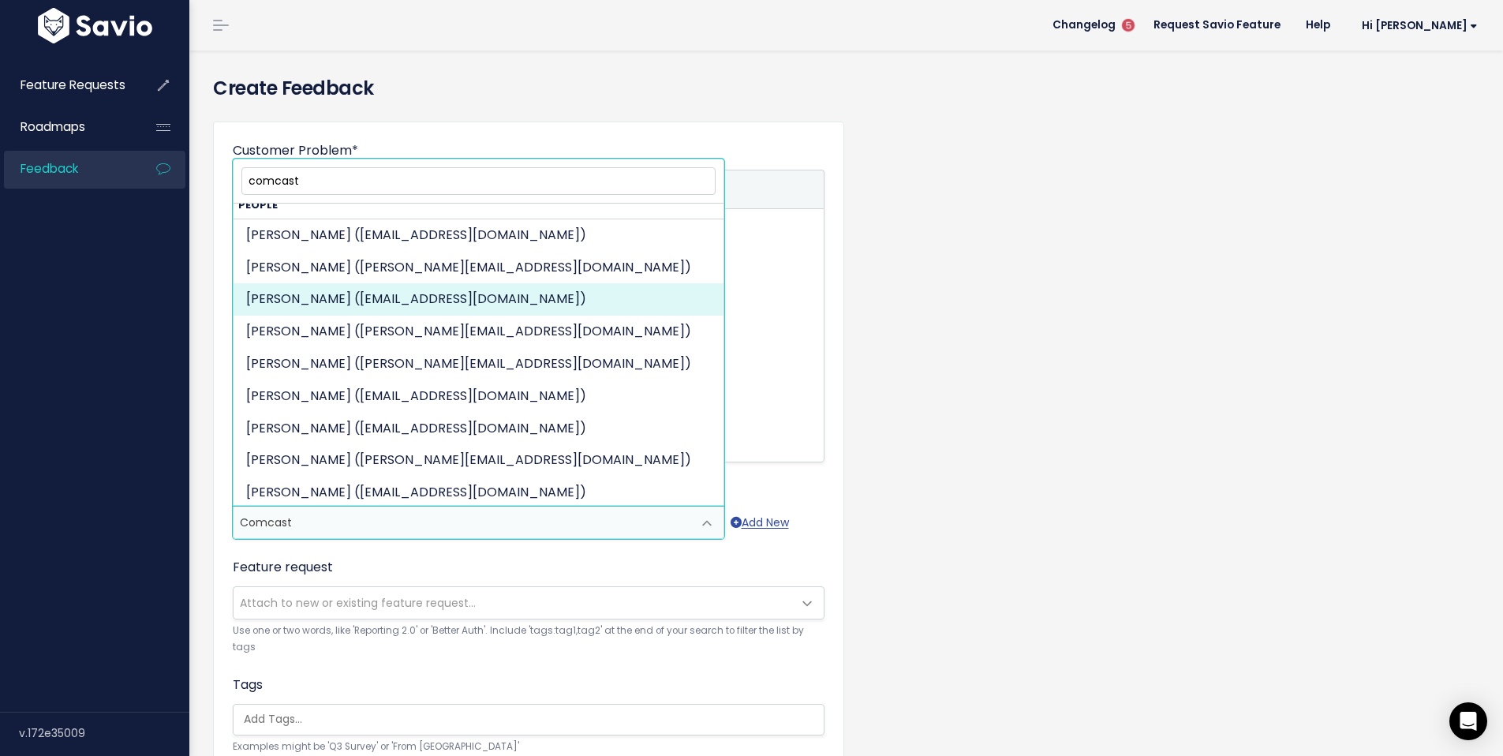
scroll to position [397, 0]
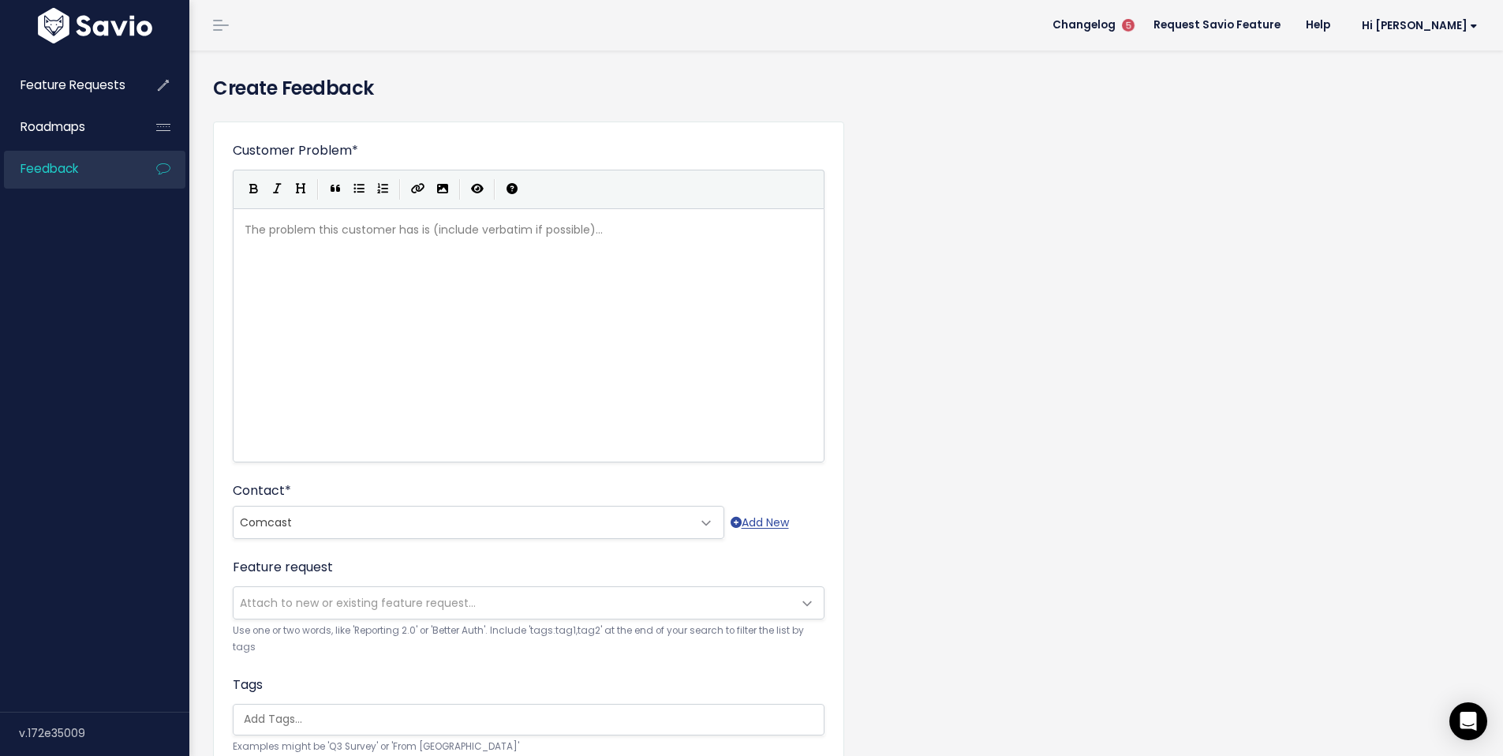
click at [1143, 171] on div "Customer Problem * | | | | The problem this customer has is (include verbatim i…" at bounding box center [846, 584] width 1290 height 951
click at [443, 256] on div "The problem this customer has is (include verbatim if possible)... xxxxxxxxxx ​" at bounding box center [548, 355] width 614 height 276
type textarea "Anastazia from Comcast noted on a new user training that it would be helpful to…"
type textarea "ter a username in a followign a"
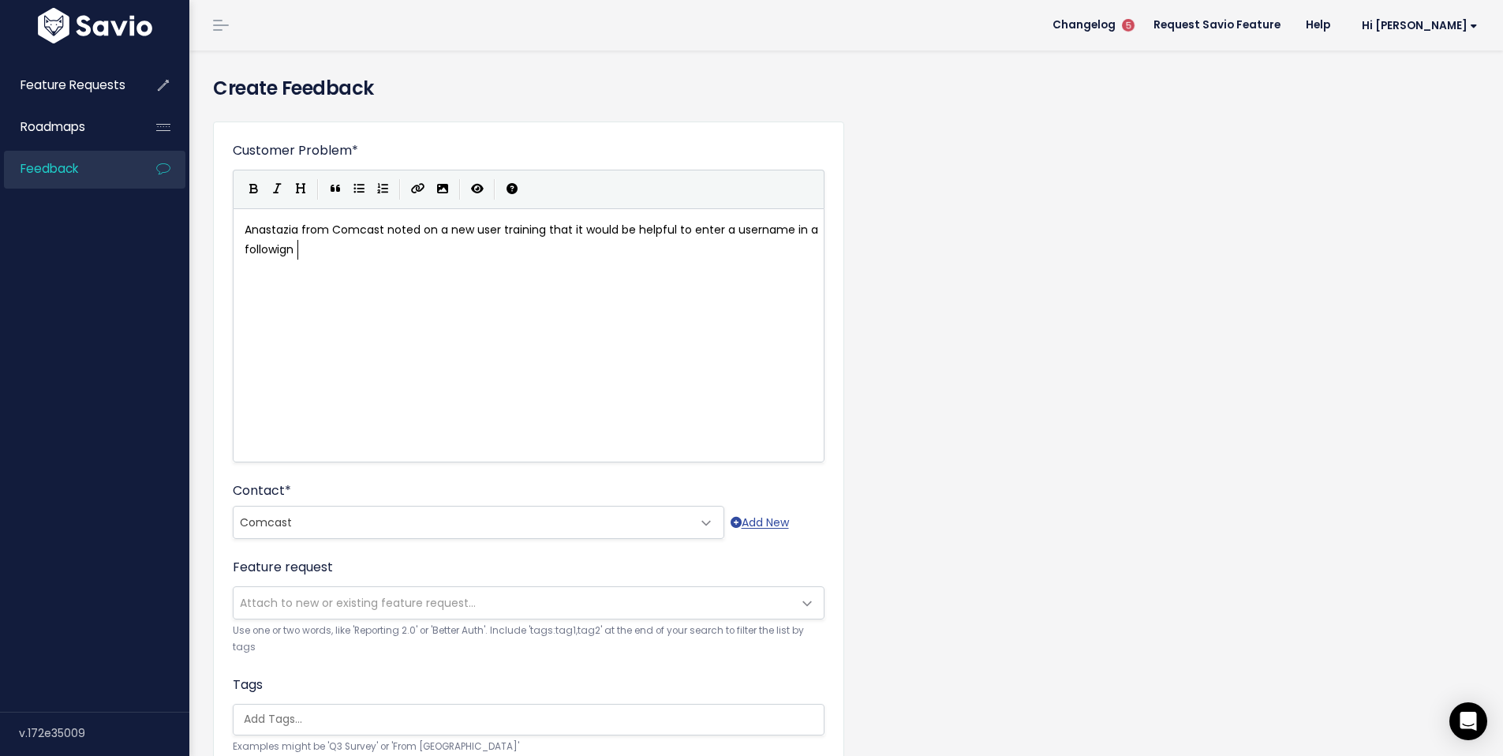
scroll to position [6, 170]
type textarea "ng and have the folloe"
type textarea "wing auto"
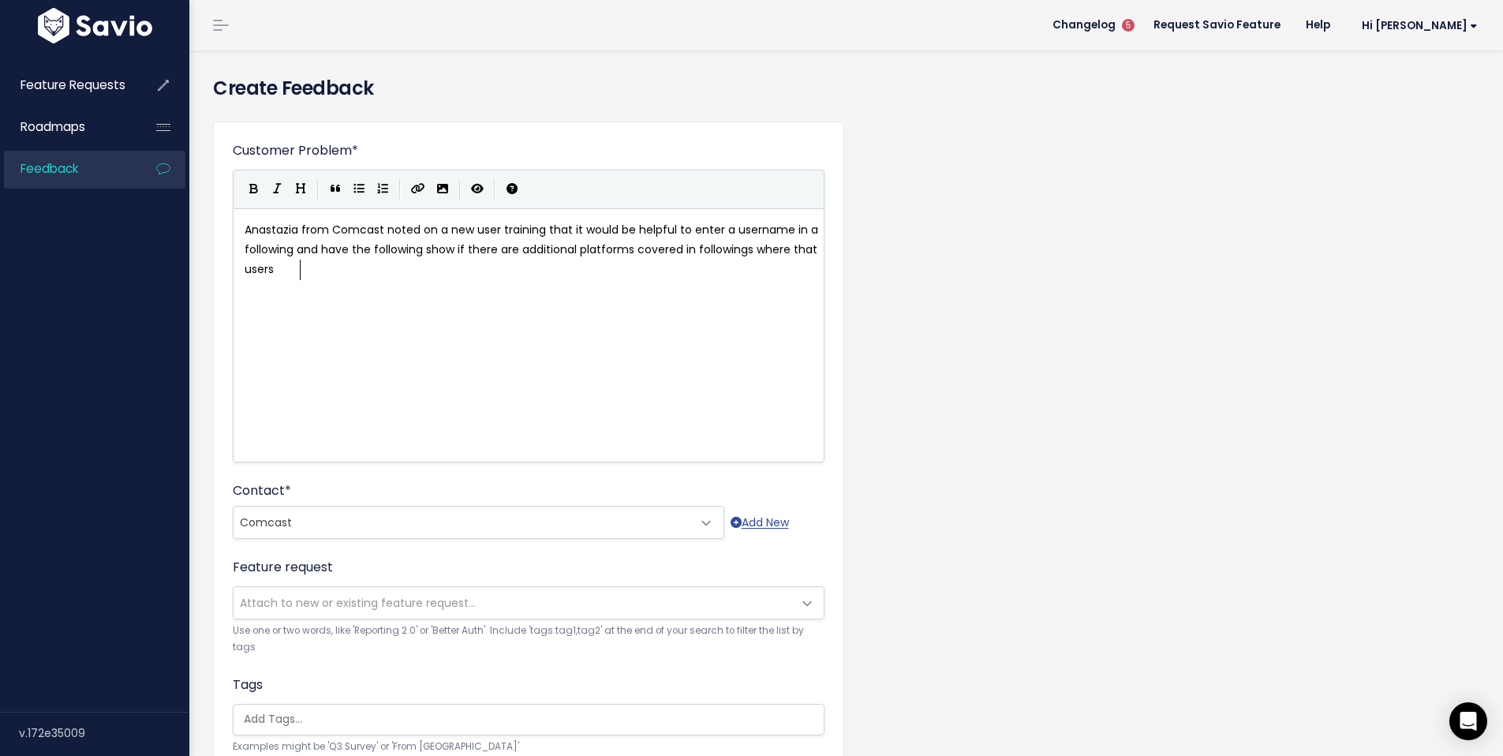
type textarea "show if there are additional platforms covered in followings where that usersa"
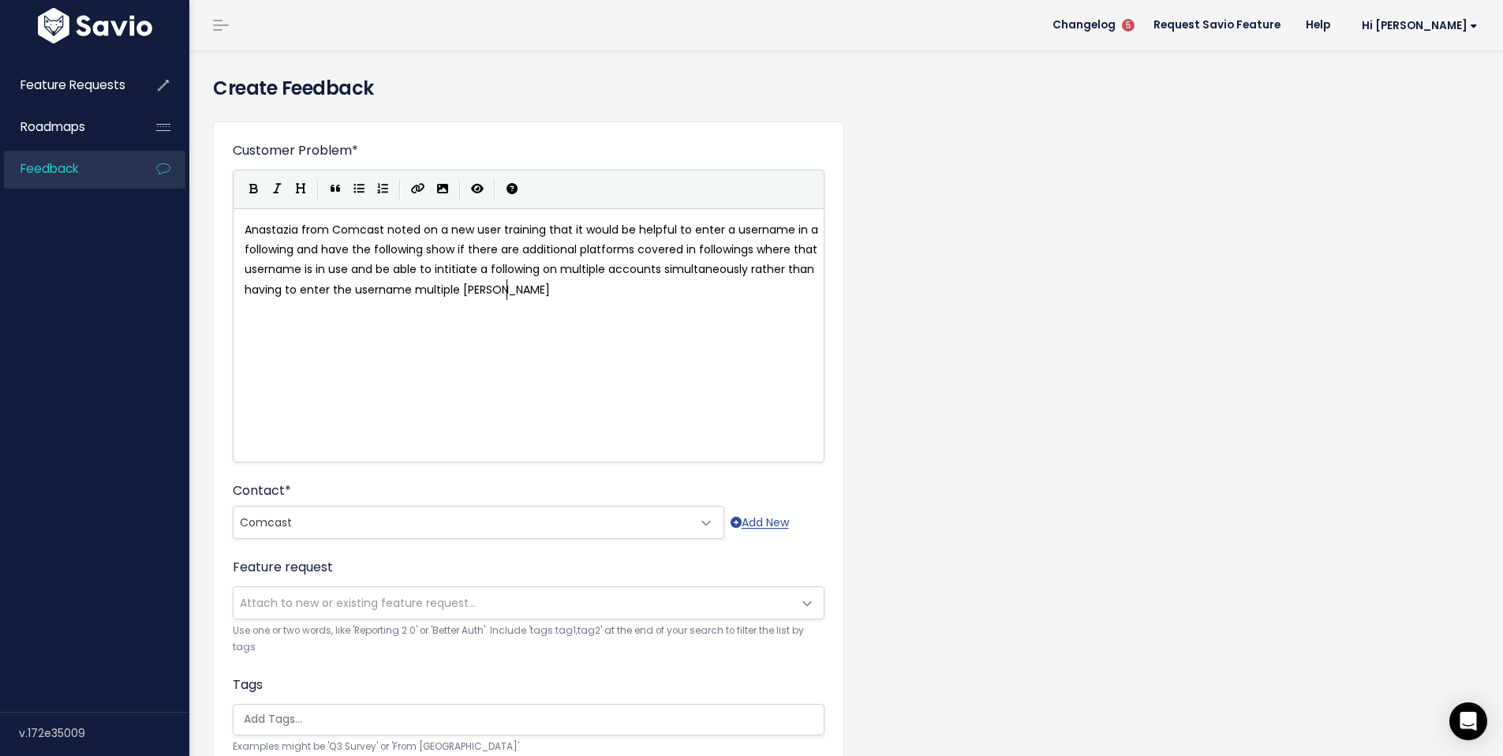
scroll to position [21, 0]
type textarea "name is in use and be able to intitiate a following on multiple accounts simult…"
type textarea "able"
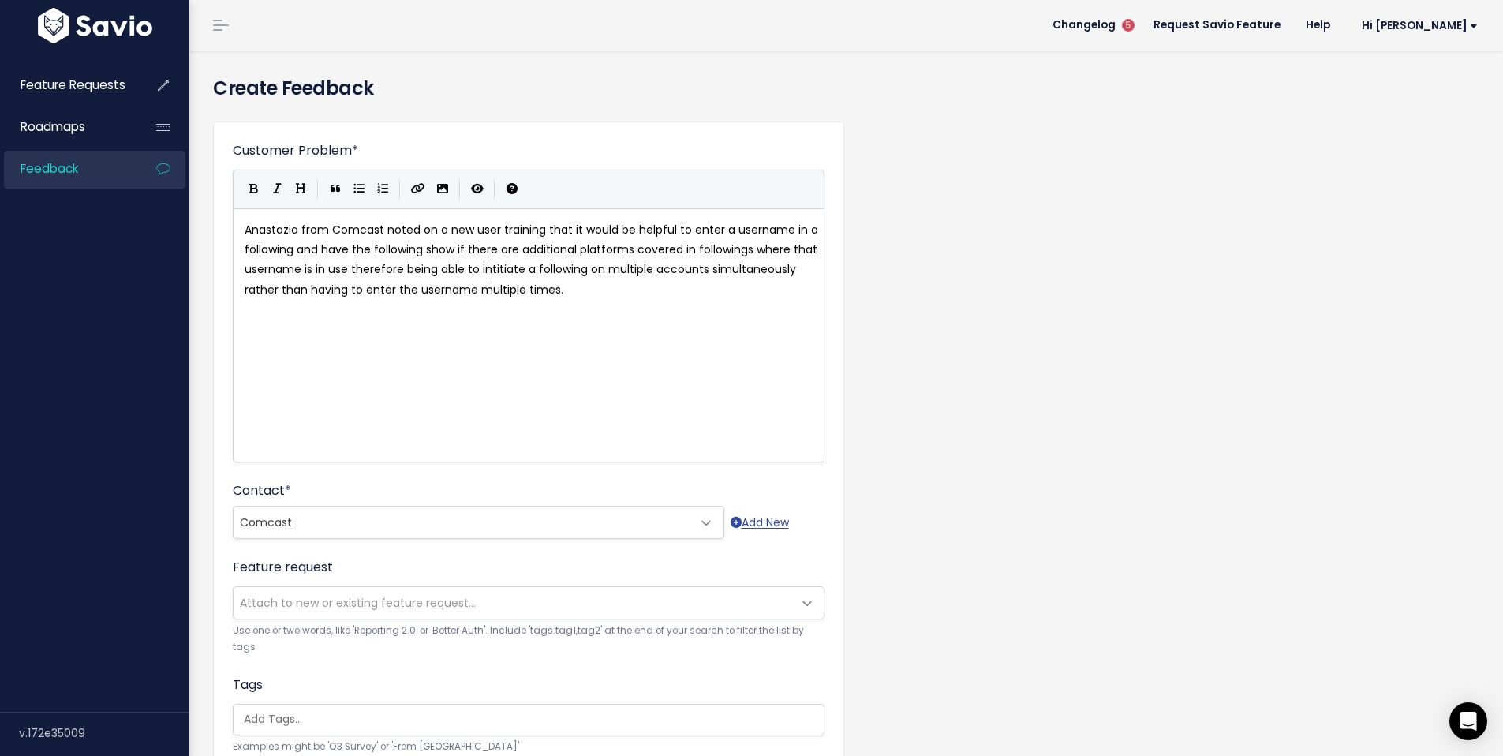
type textarea "therefore being able t"
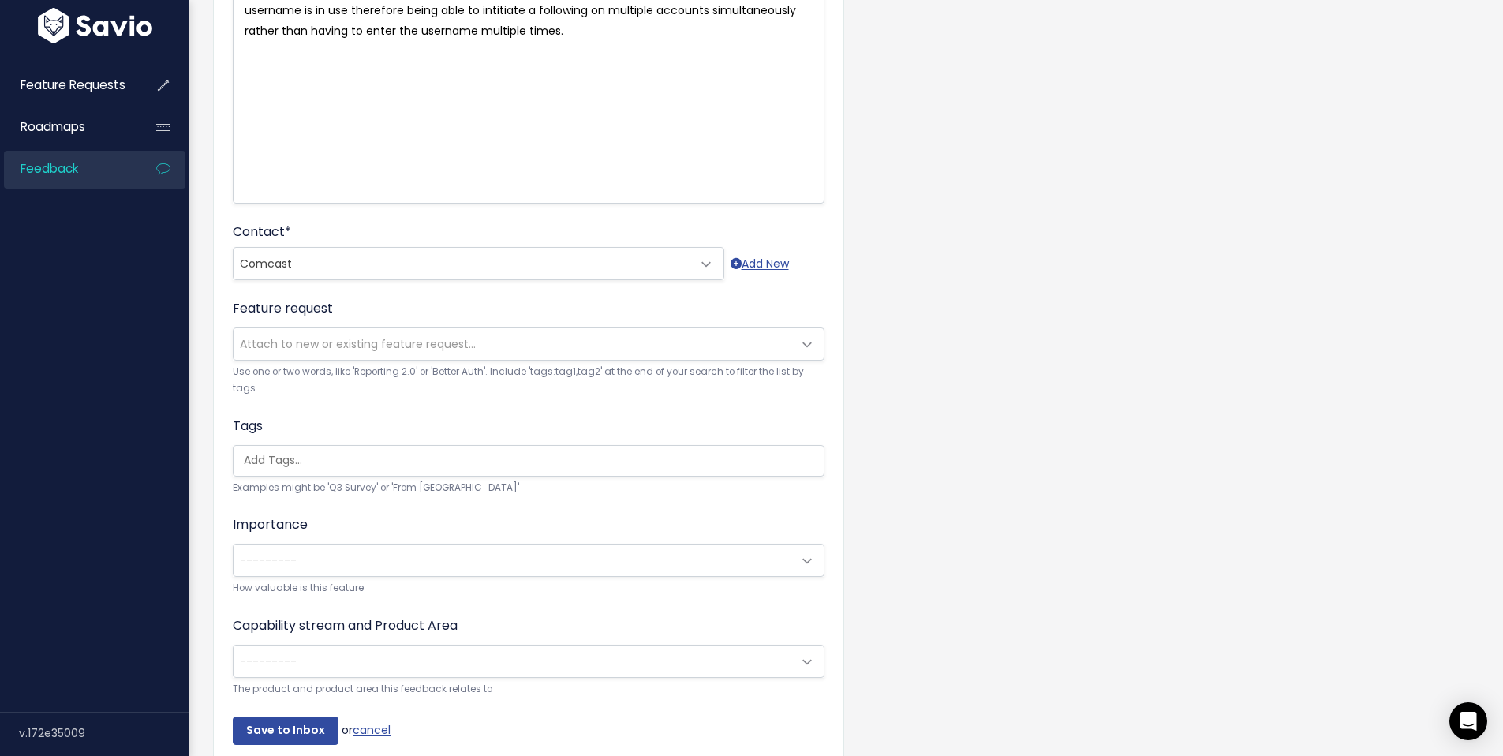
scroll to position [260, 0]
click at [796, 344] on span at bounding box center [807, 344] width 32 height 32
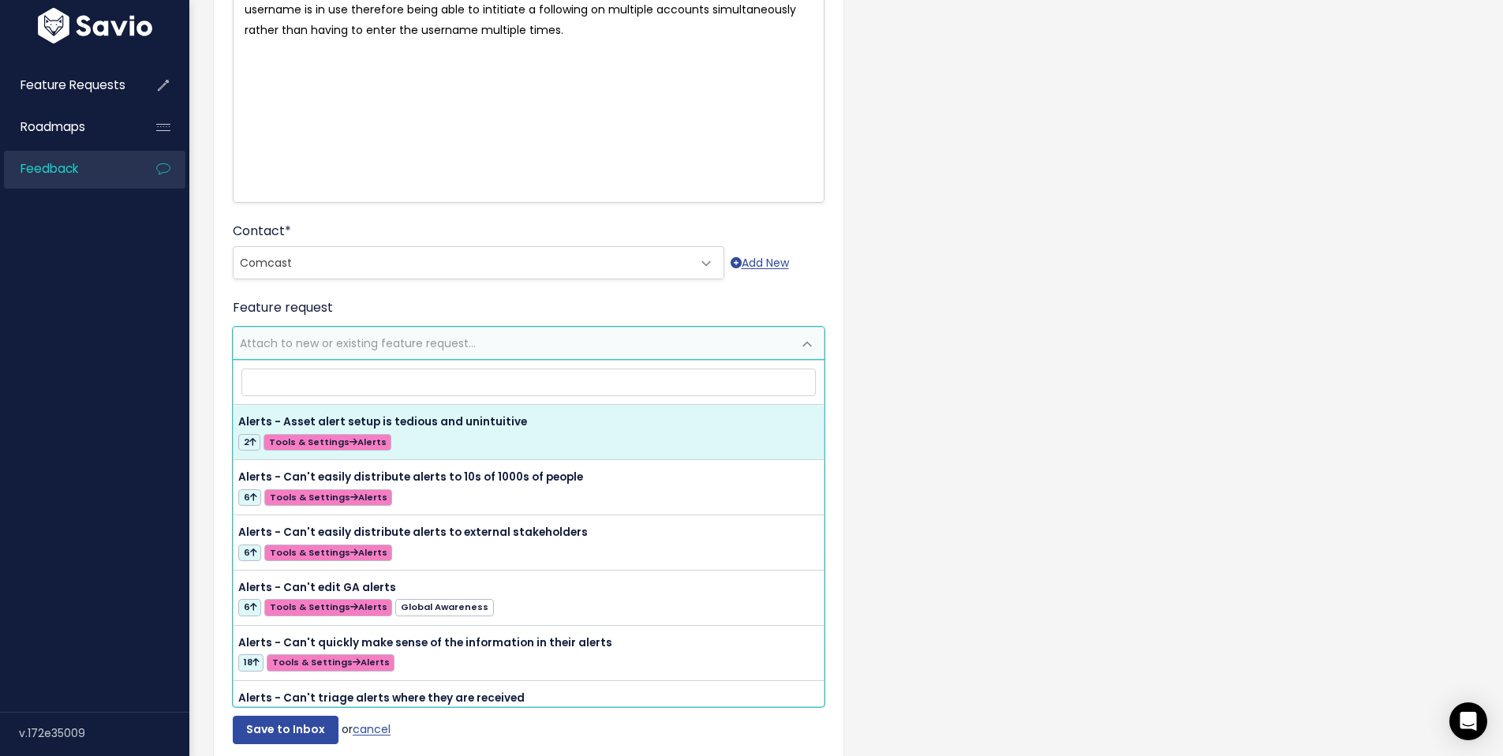
click at [958, 314] on div "Customer Problem * Anastazia from Comcast noted on a new user training that it …" at bounding box center [846, 324] width 1290 height 951
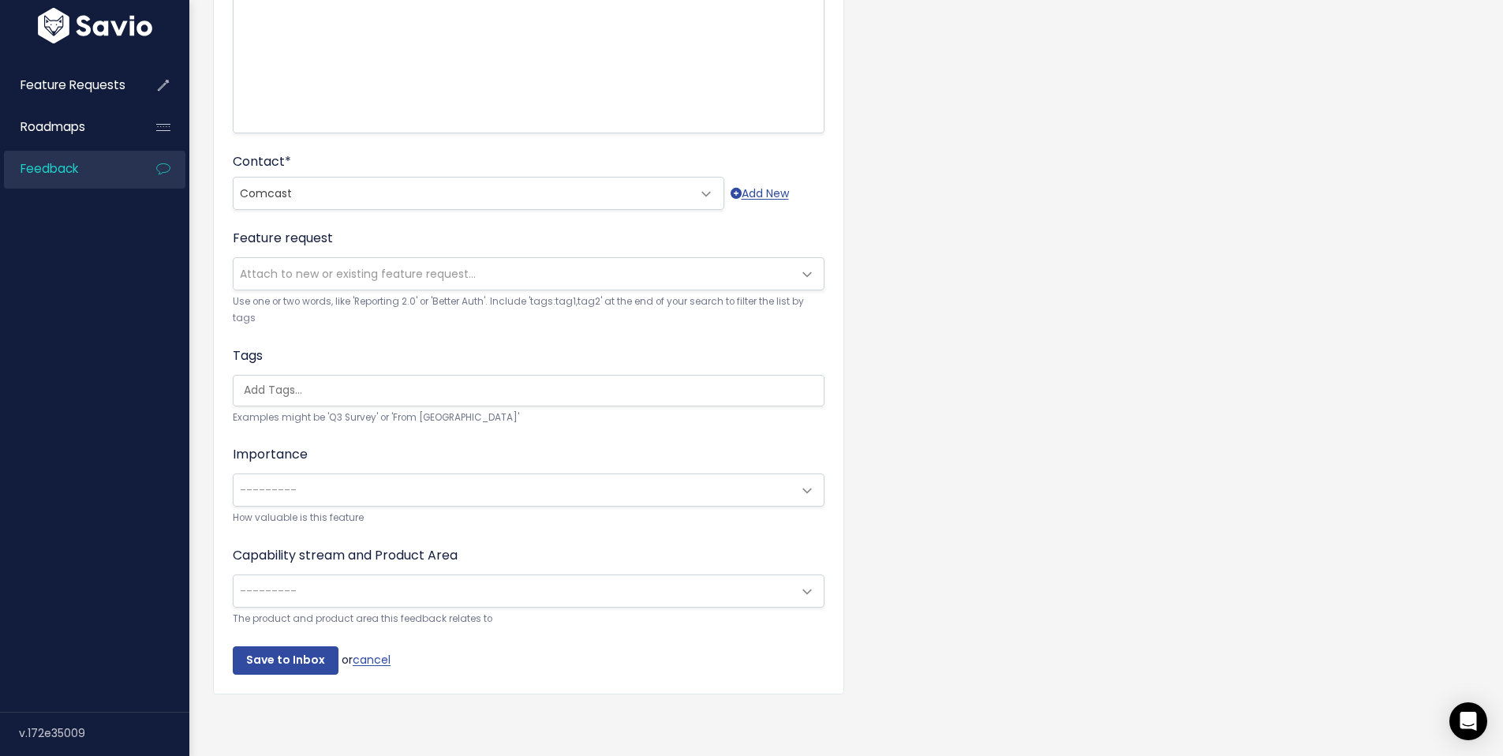
scroll to position [341, 0]
click at [789, 478] on span "---------" at bounding box center [529, 489] width 592 height 33
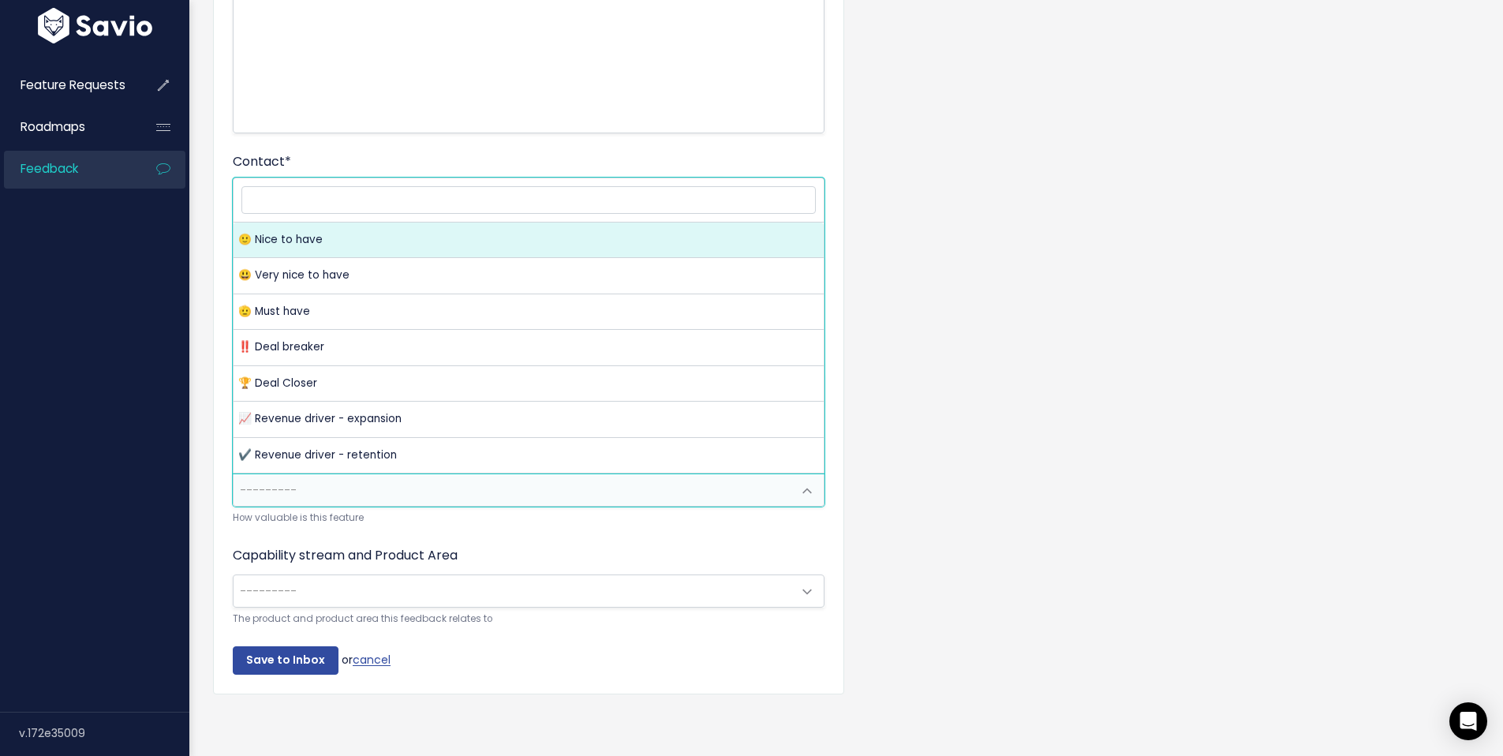
drag, startPoint x: 334, startPoint y: 229, endPoint x: 516, endPoint y: 226, distance: 182.3
select select "NICE_TO_HAVE"
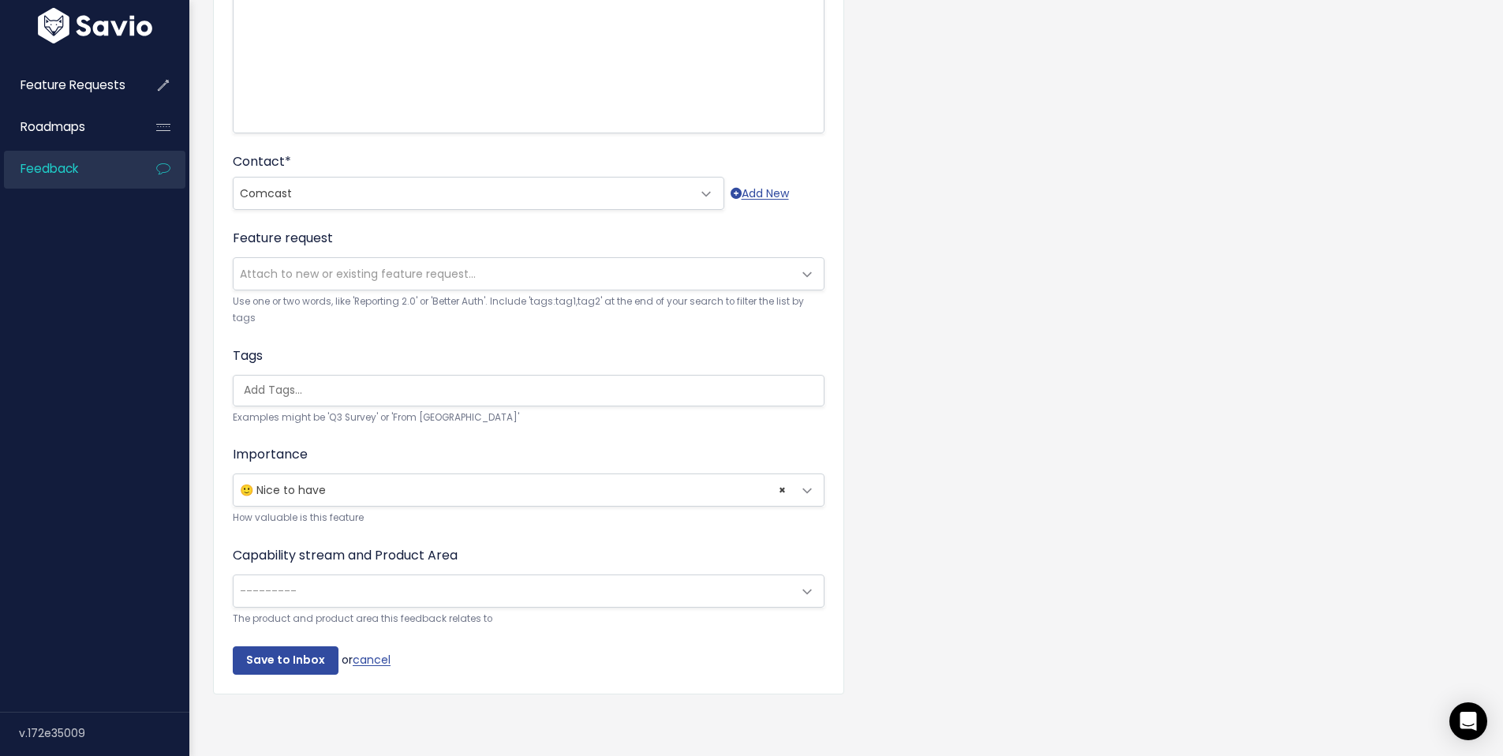
click at [1173, 257] on div "Customer Problem * Anastazia from Comcast noted on a new user training that it …" at bounding box center [846, 255] width 1290 height 951
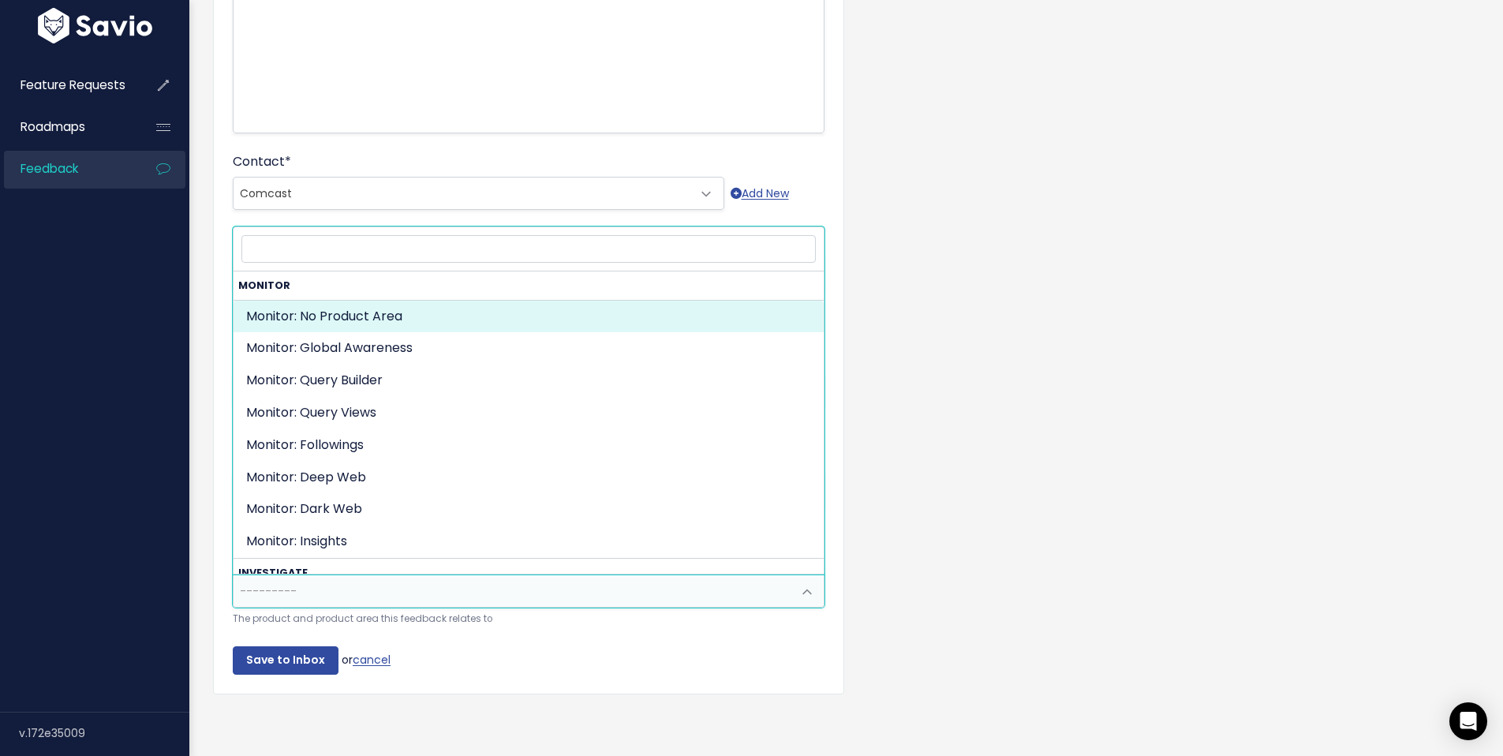
click at [806, 576] on span at bounding box center [807, 592] width 32 height 32
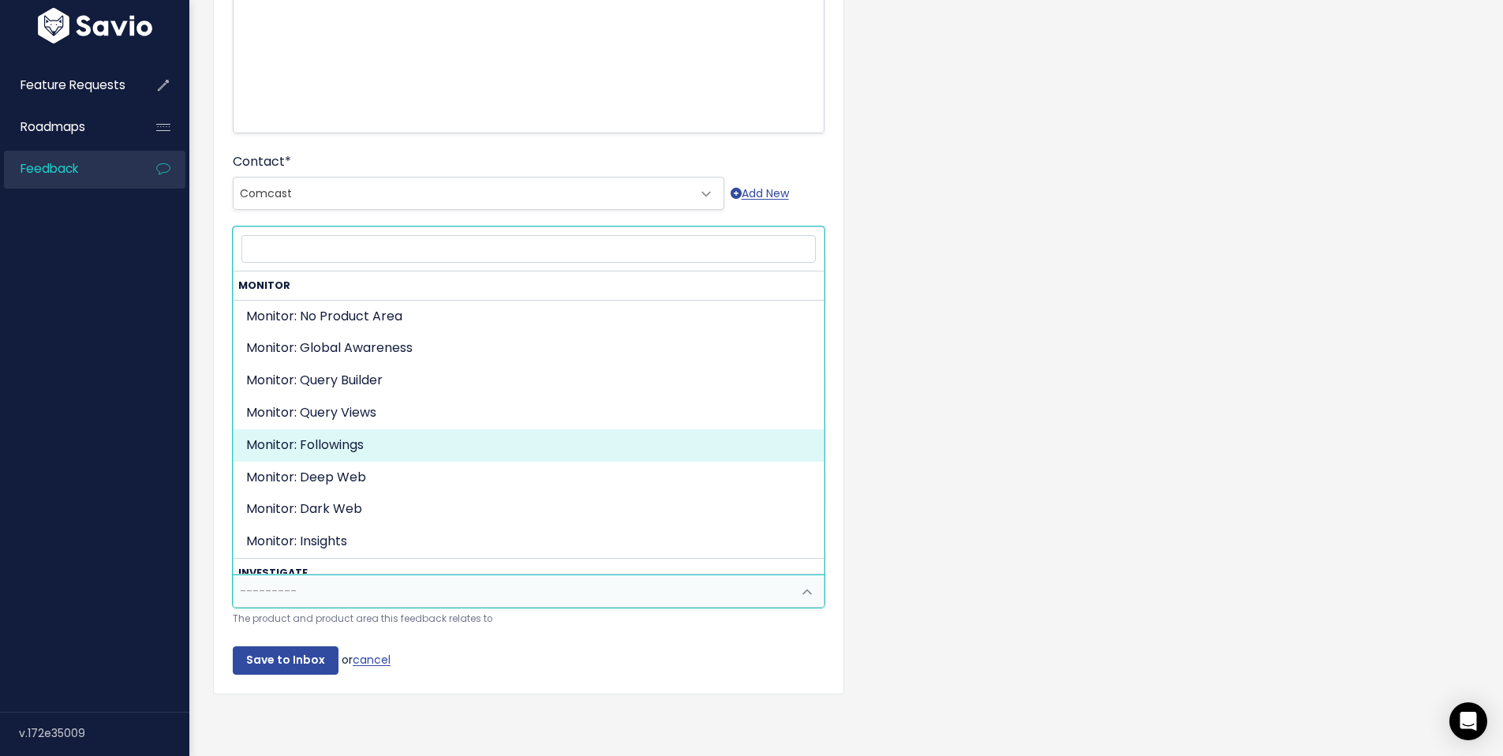
drag, startPoint x: 437, startPoint y: 438, endPoint x: 1151, endPoint y: 294, distance: 728.4
select select "ORGANIZE_COLLABORATE_REPORT:FOLLOWINGS"
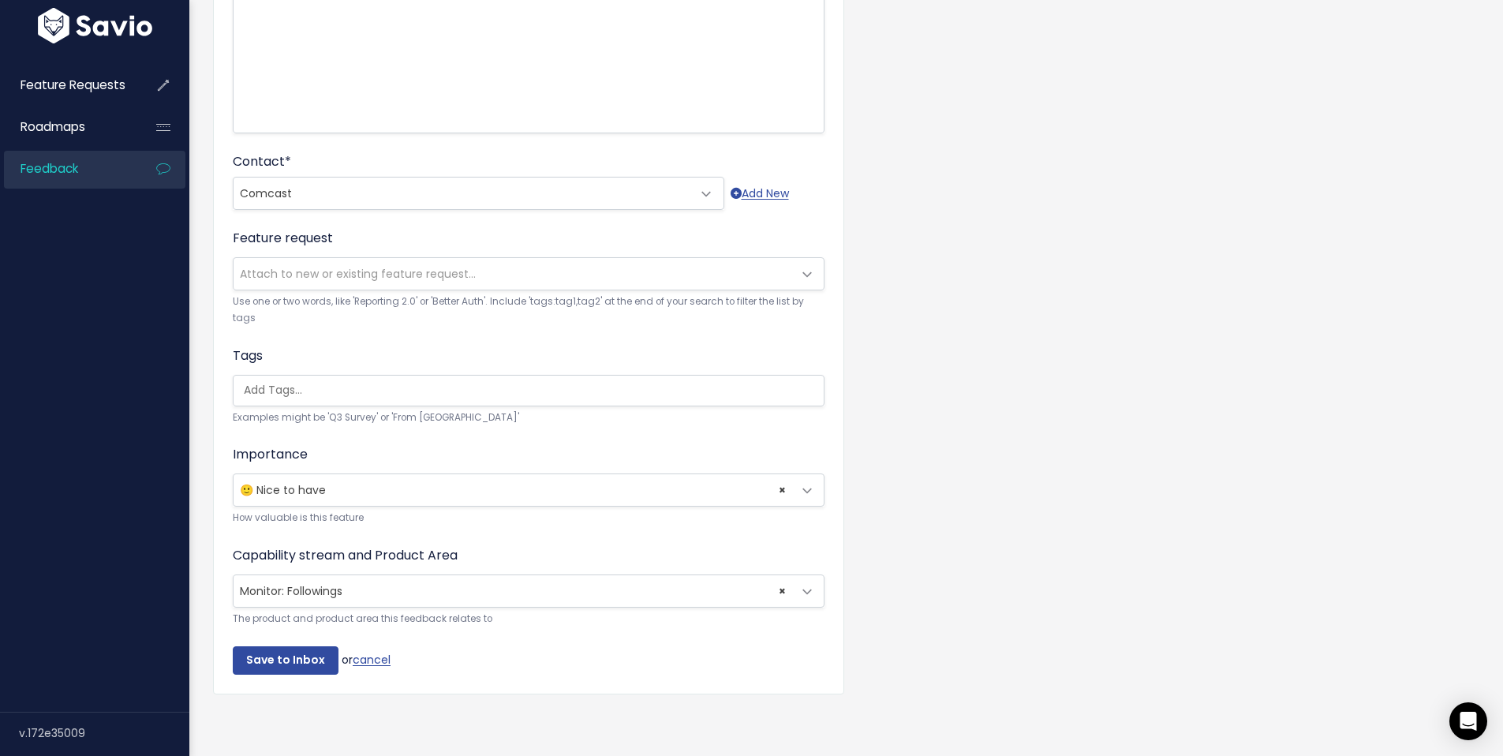
click at [1212, 241] on div "Customer Problem * Anastazia from Comcast noted on a new user training that it …" at bounding box center [846, 255] width 1290 height 951
click at [304, 649] on input "Save to Inbox" at bounding box center [286, 660] width 106 height 28
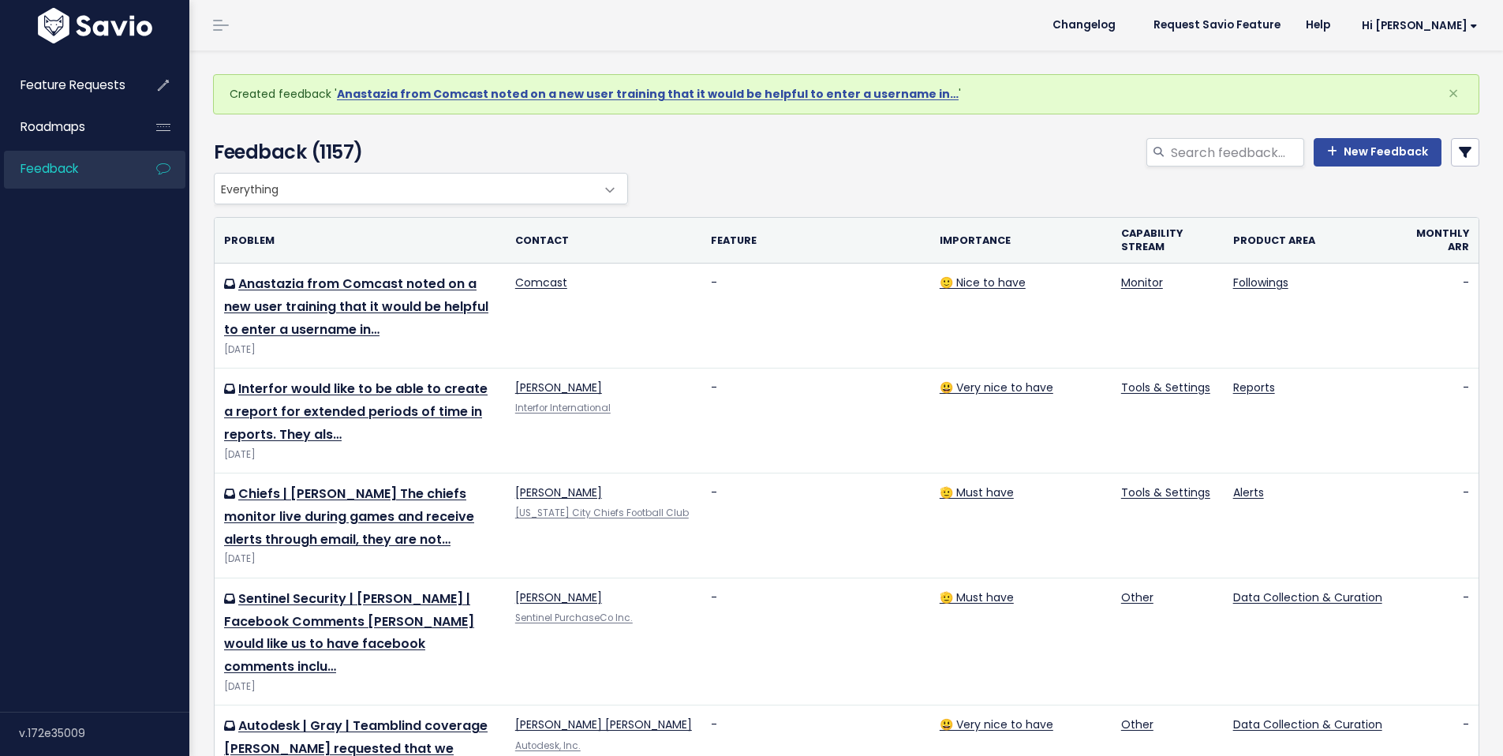
drag, startPoint x: 903, startPoint y: 171, endPoint x: 1069, endPoint y: 167, distance: 166.5
click at [903, 171] on div "New Feedback" at bounding box center [1062, 155] width 860 height 35
click at [1353, 150] on link "New Feedback" at bounding box center [1378, 152] width 128 height 28
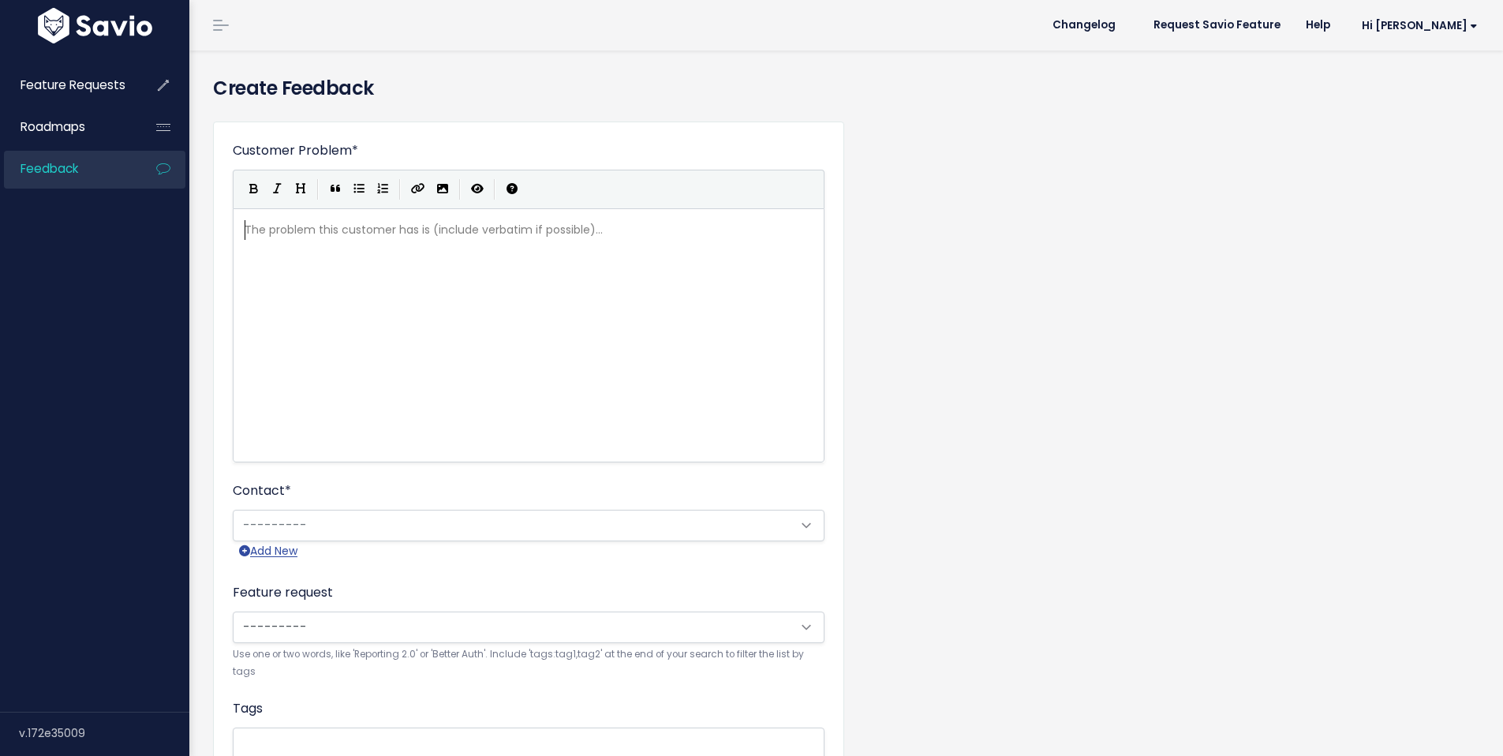
scroll to position [2, 0]
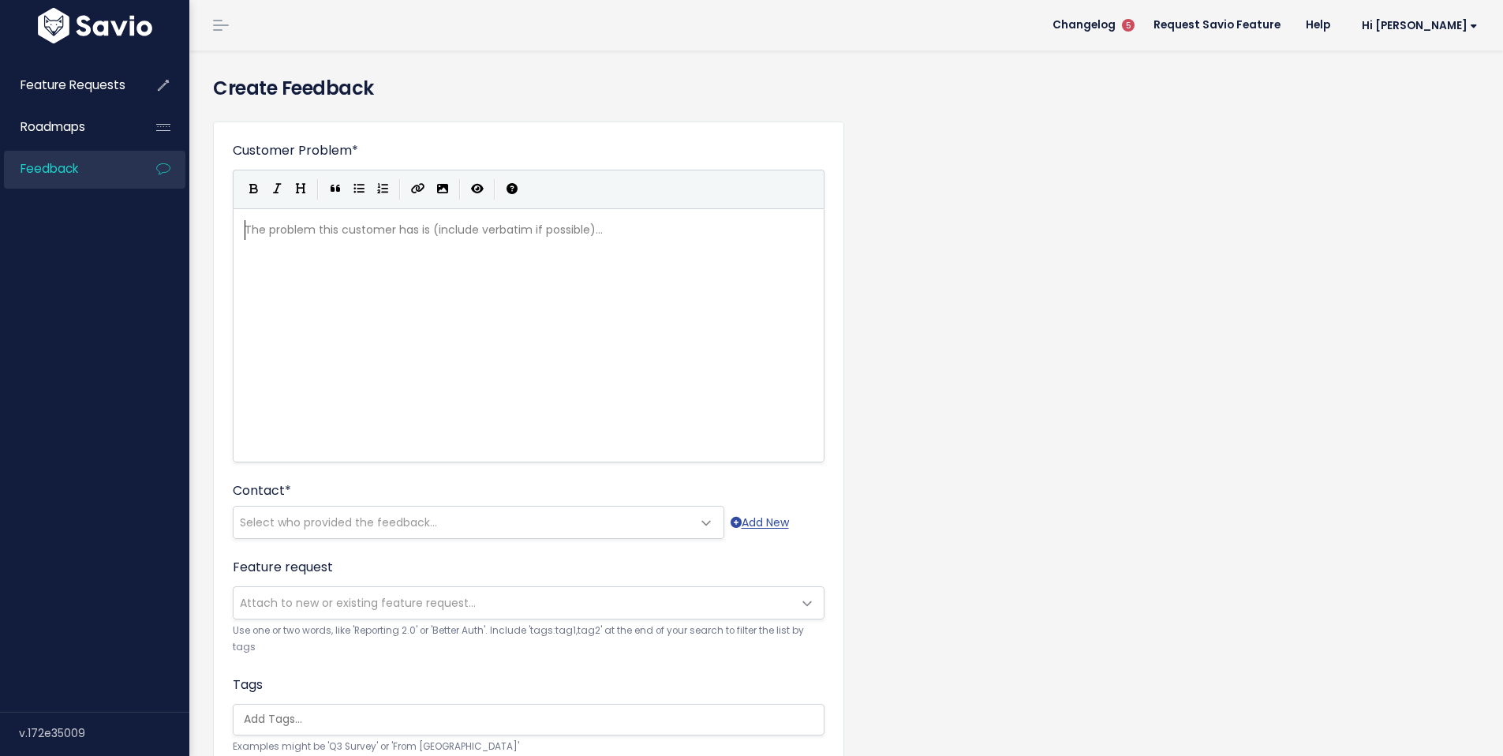
click at [459, 262] on div "The problem this customer has is (include verbatim if possible)... xxxxxxxxxx ​" at bounding box center [548, 355] width 614 height 276
type textarea "Anastazia gr"
type textarea "from Comcast also"
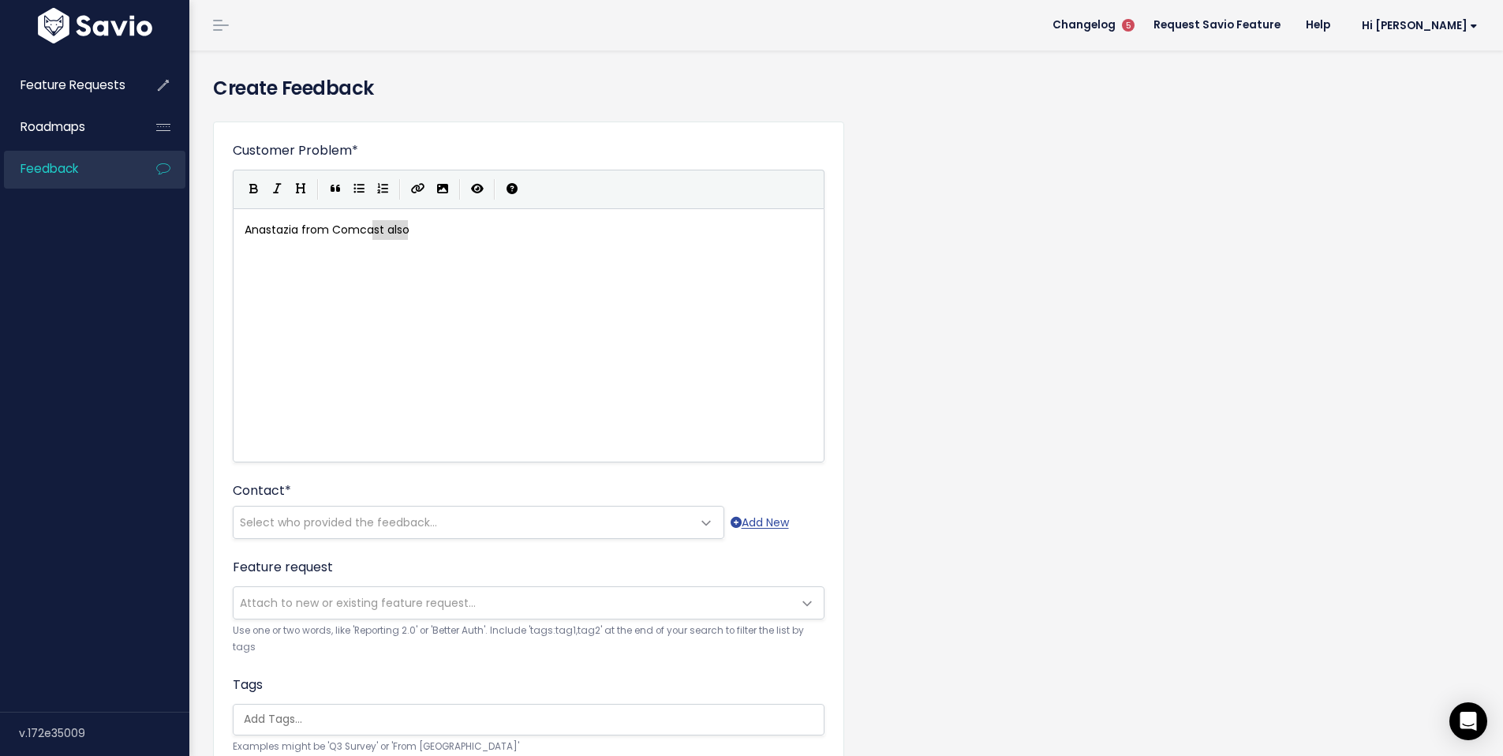
type textarea "Anastazia from Comcast also"
drag, startPoint x: 469, startPoint y: 233, endPoint x: 211, endPoint y: 223, distance: 257.4
type textarea "Dany from Interfor noted that it would be nice to have a dt"
type textarea "atafeed from linked dat"
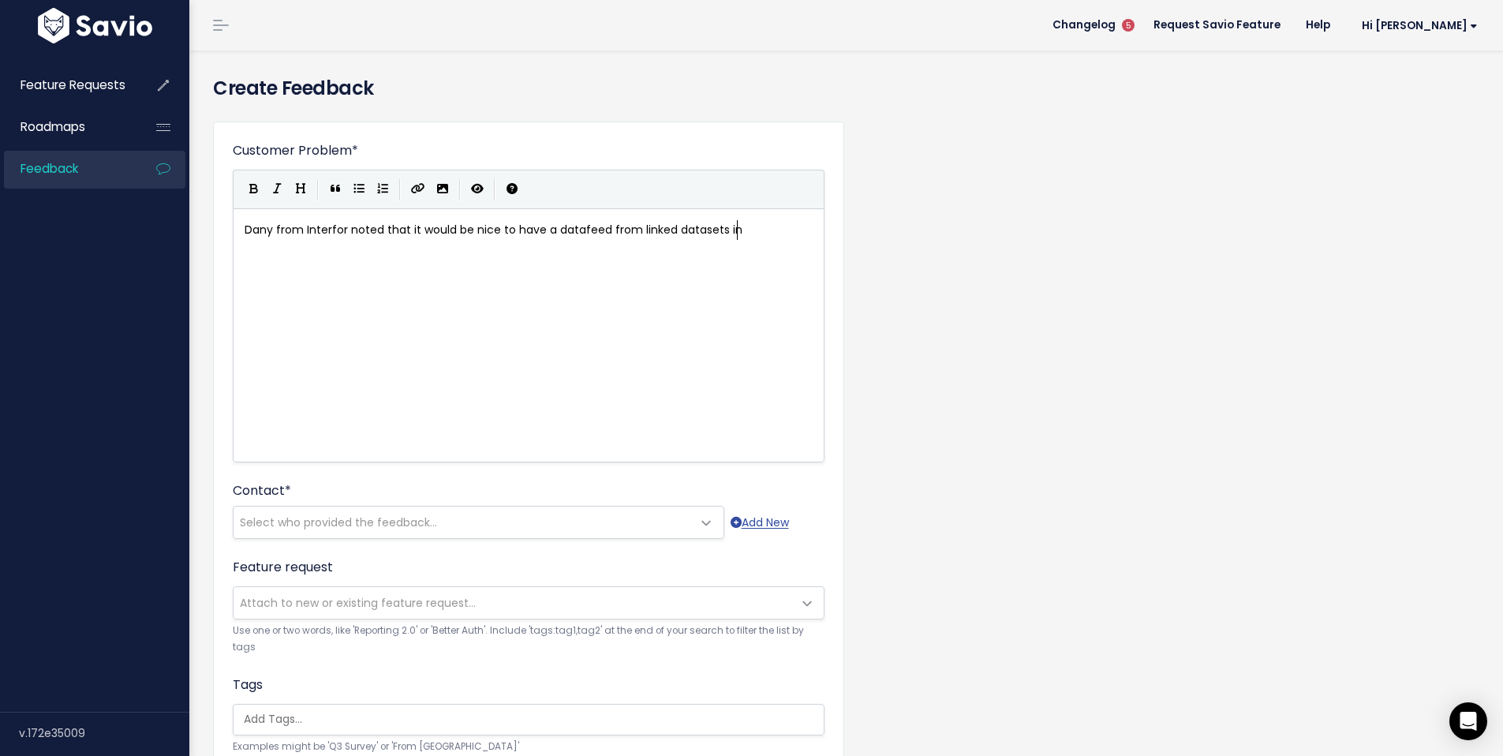
type textarea "tasets in s"
type textarea "dossiers."
click at [608, 223] on span "Dany from Interfor noted that it would be nice to have a datafeed from linked d…" at bounding box center [519, 230] width 548 height 16
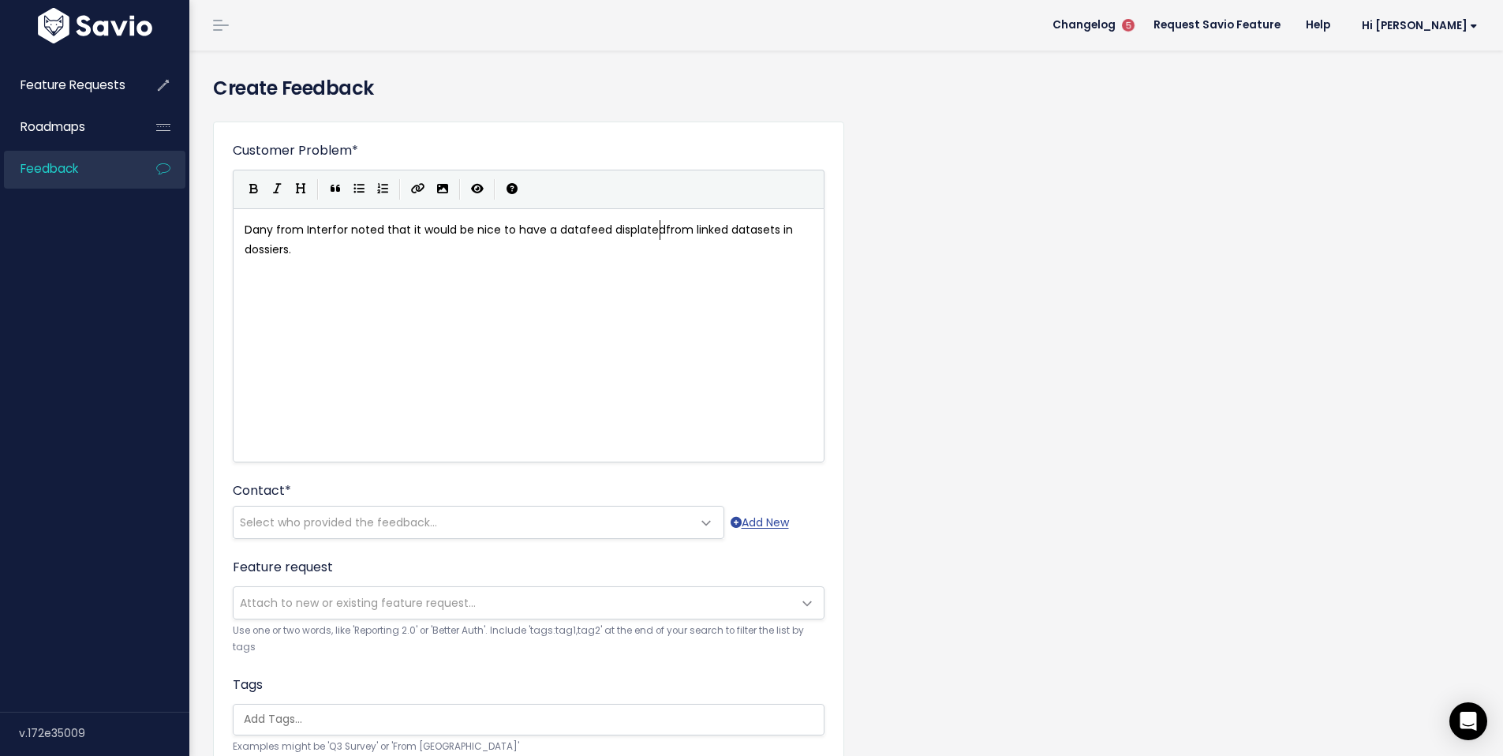
type textarea "displated"
type textarea "t"
type textarea "yed"
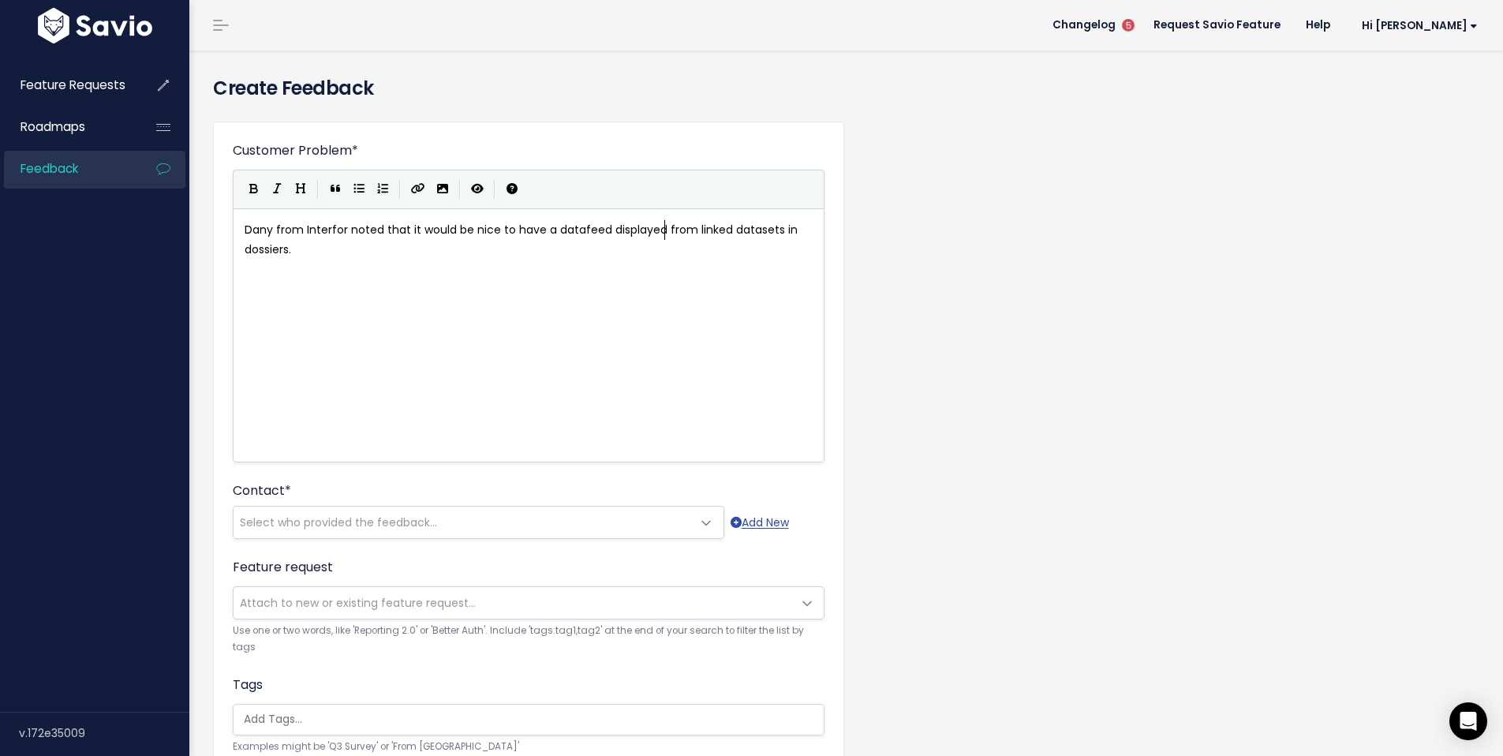
click at [780, 230] on span "Dany from Interfor noted that it would be nice to have a datafeed displayed fro…" at bounding box center [523, 240] width 556 height 36
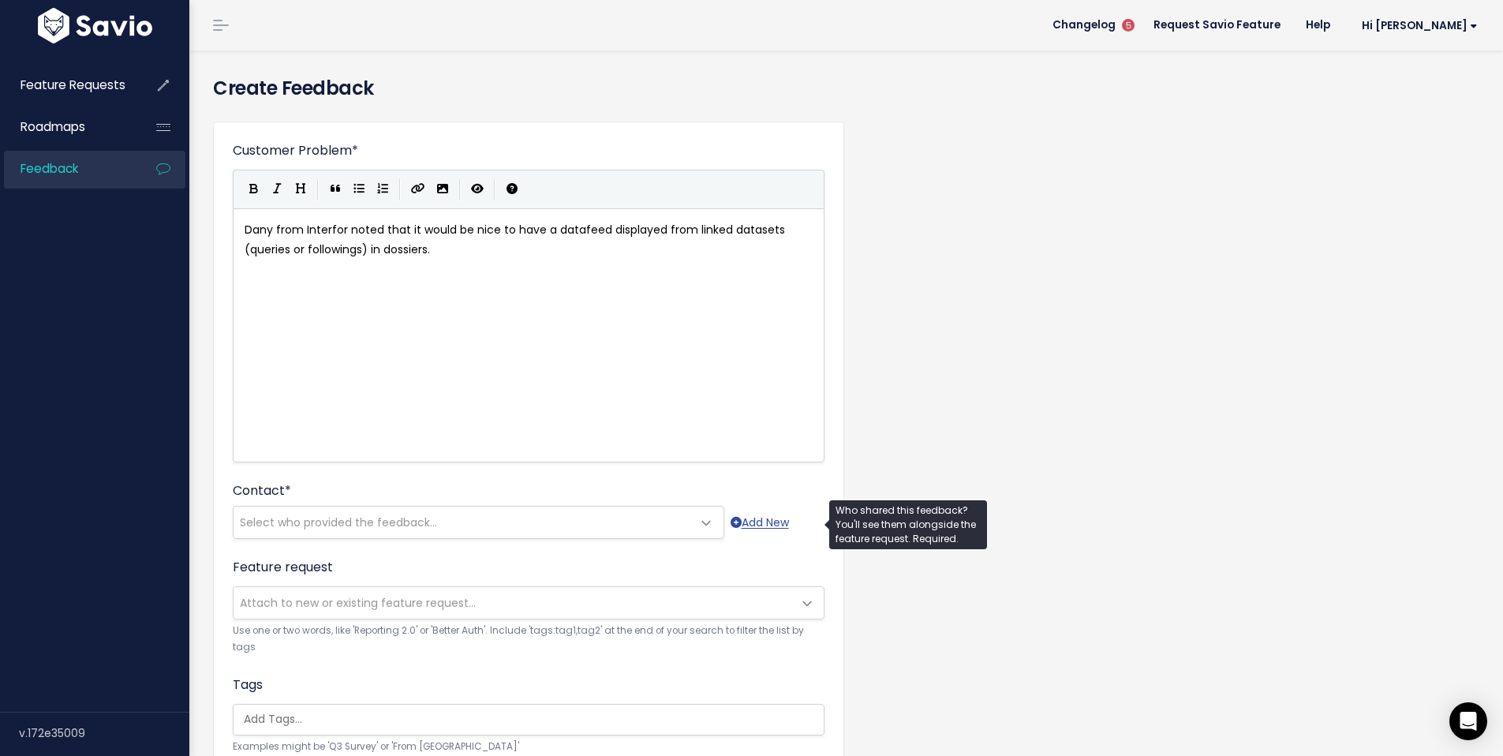
type textarea "(queries or followings)"
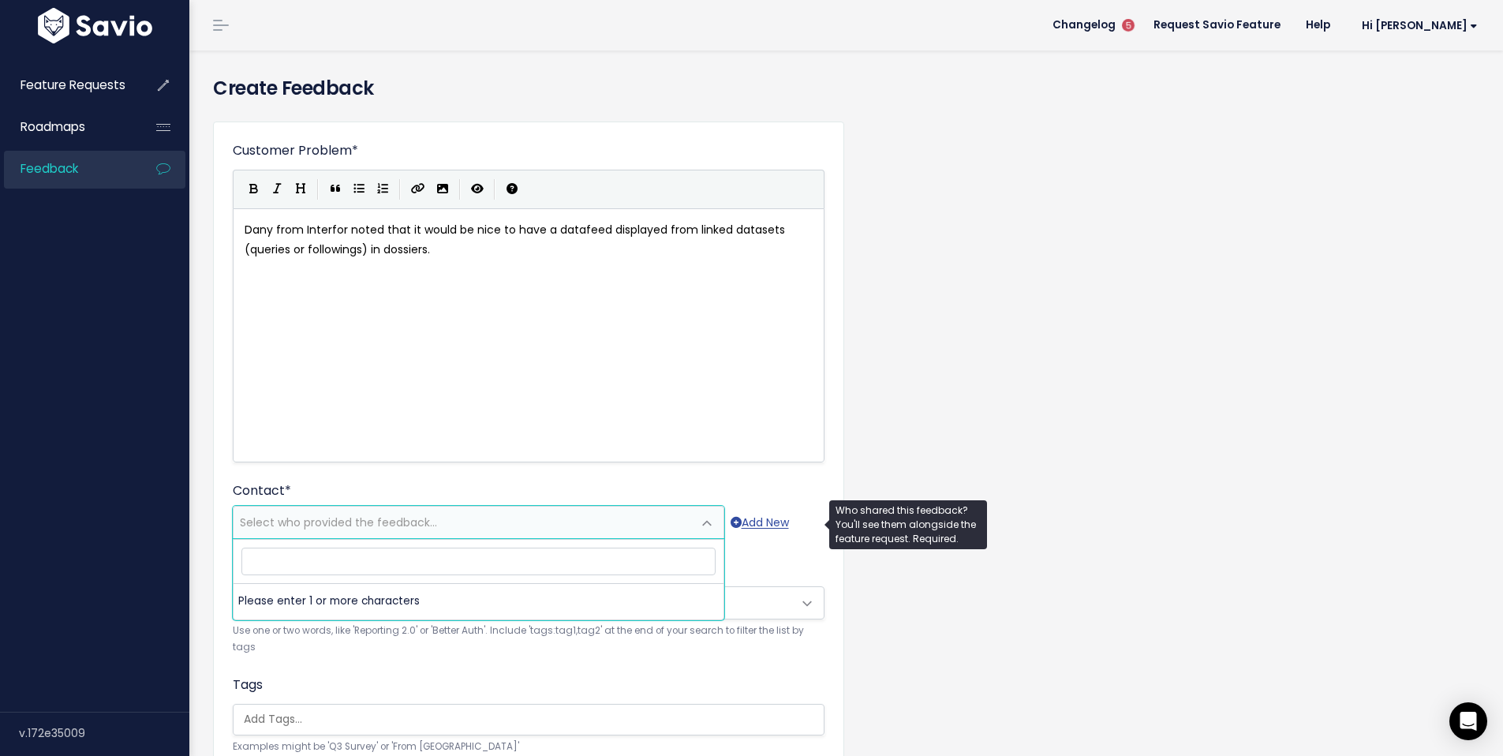
click at [314, 523] on span "Select who provided the feedback..." at bounding box center [338, 522] width 197 height 16
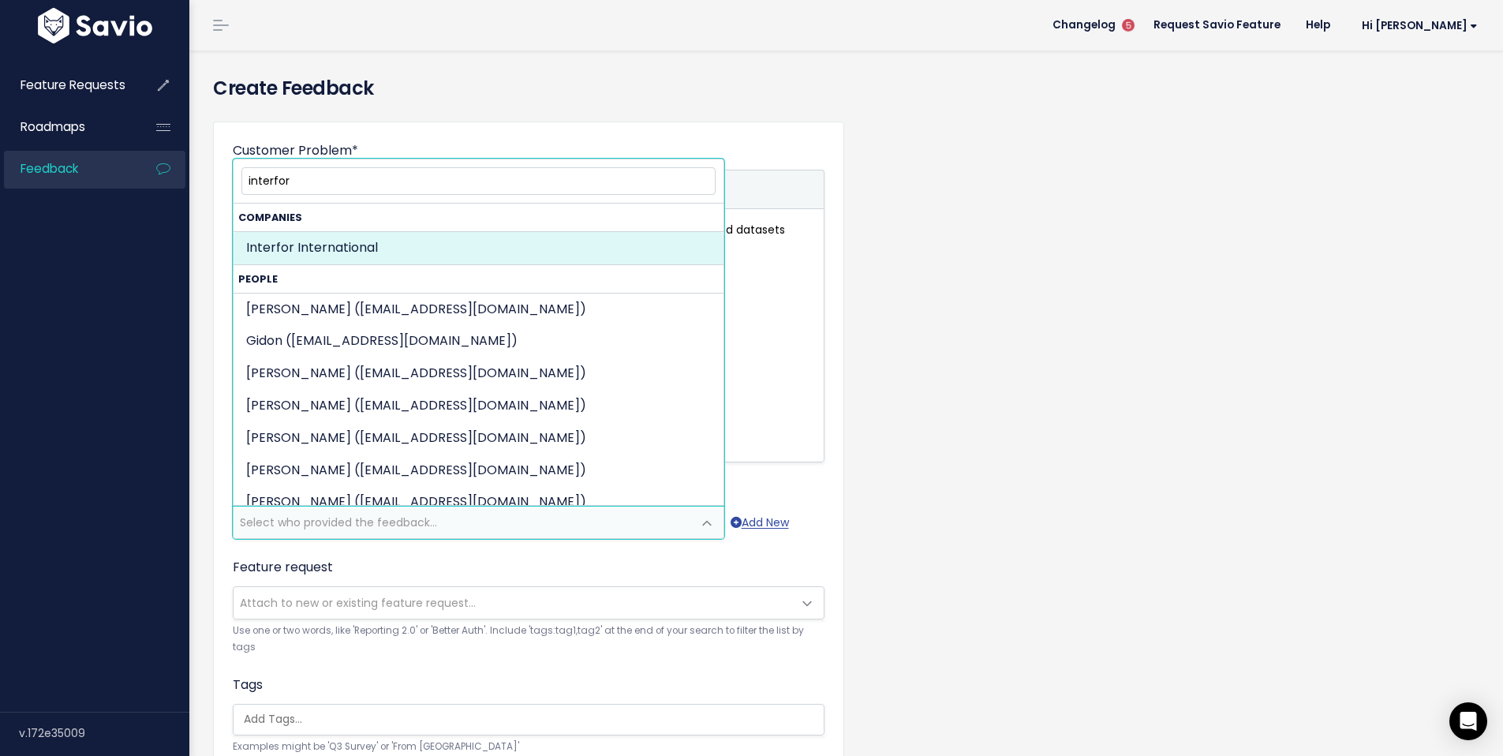
type input "interfor"
drag, startPoint x: 364, startPoint y: 241, endPoint x: 374, endPoint y: 241, distance: 10.3
select select "COMPANY-15061428"
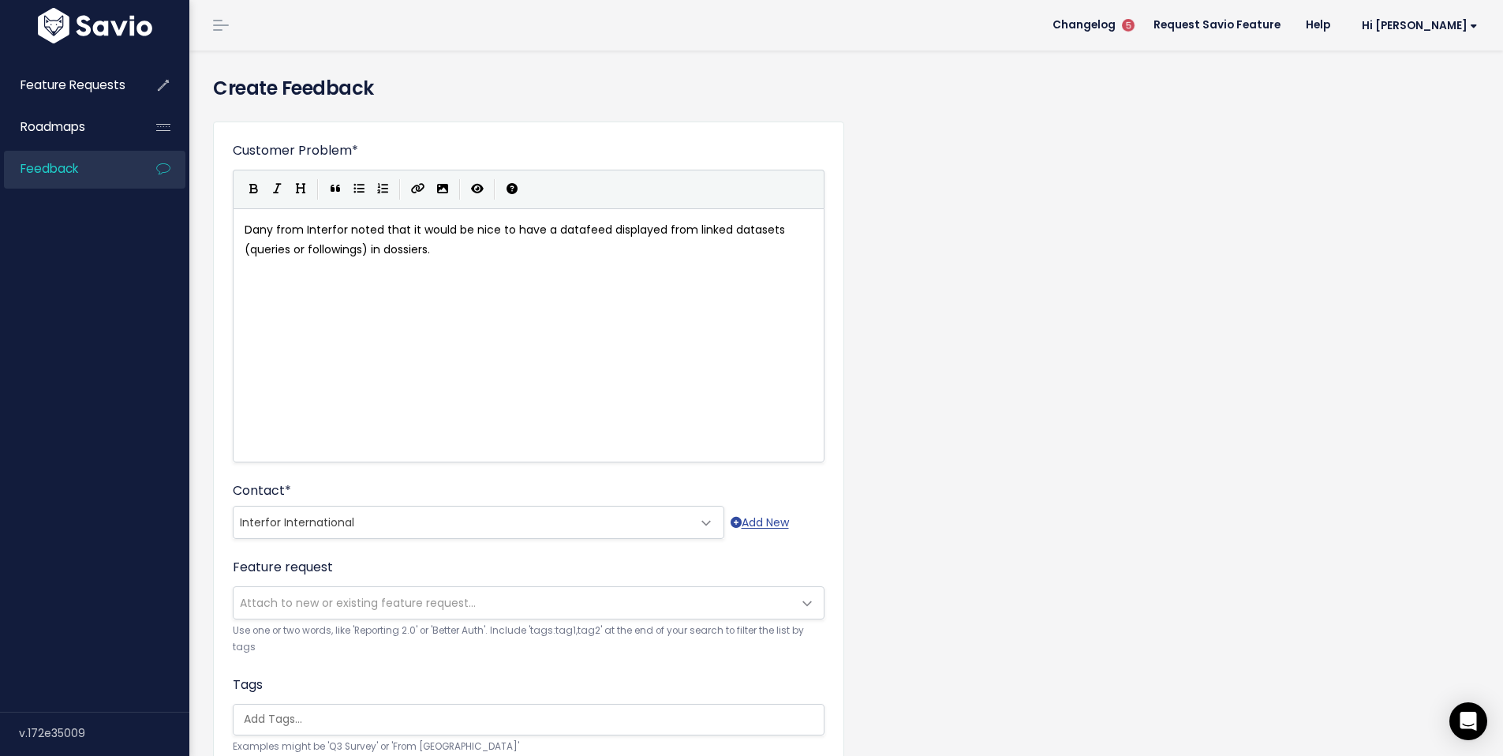
click at [1169, 341] on div "Customer Problem * Dany from Interfor noted that it would be nice to have a dat…" at bounding box center [846, 584] width 1290 height 951
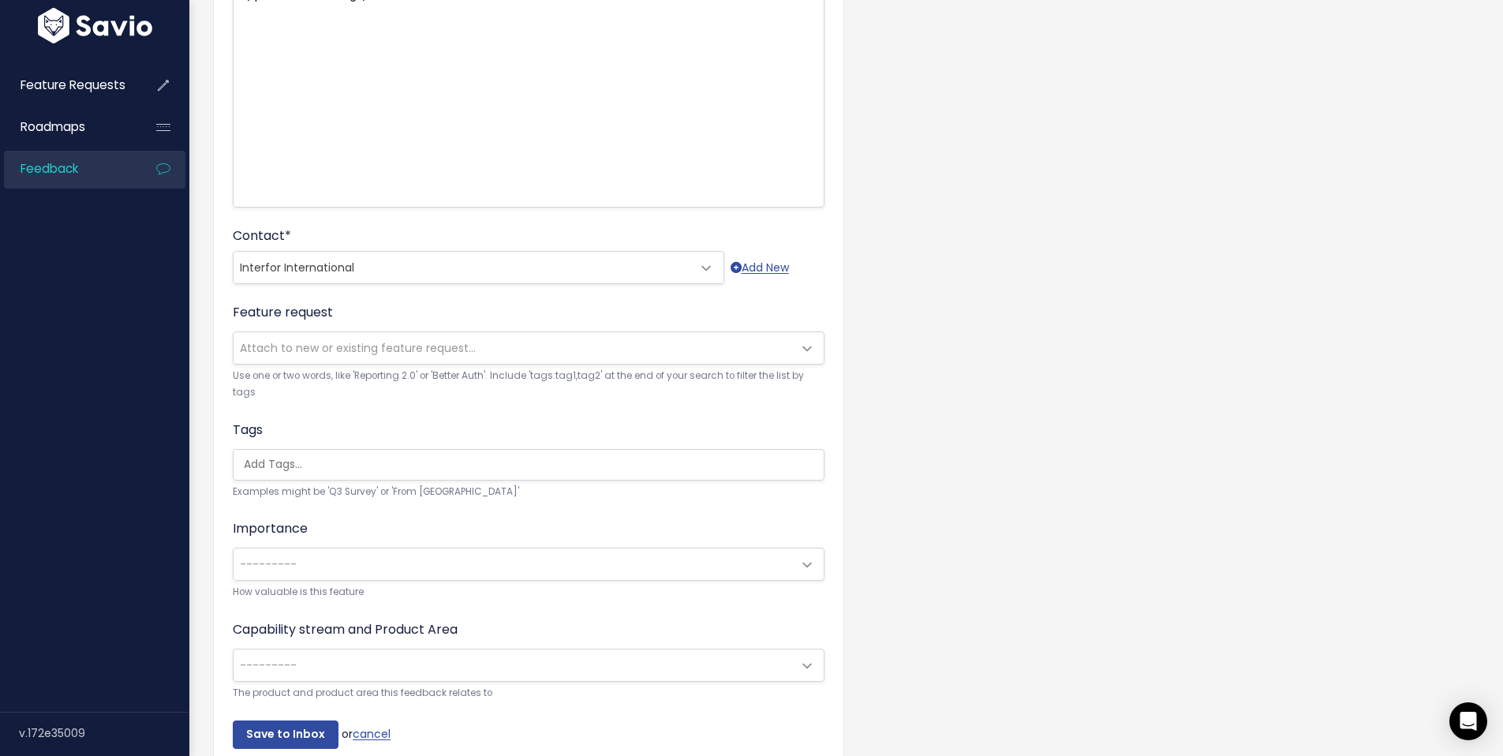
scroll to position [341, 0]
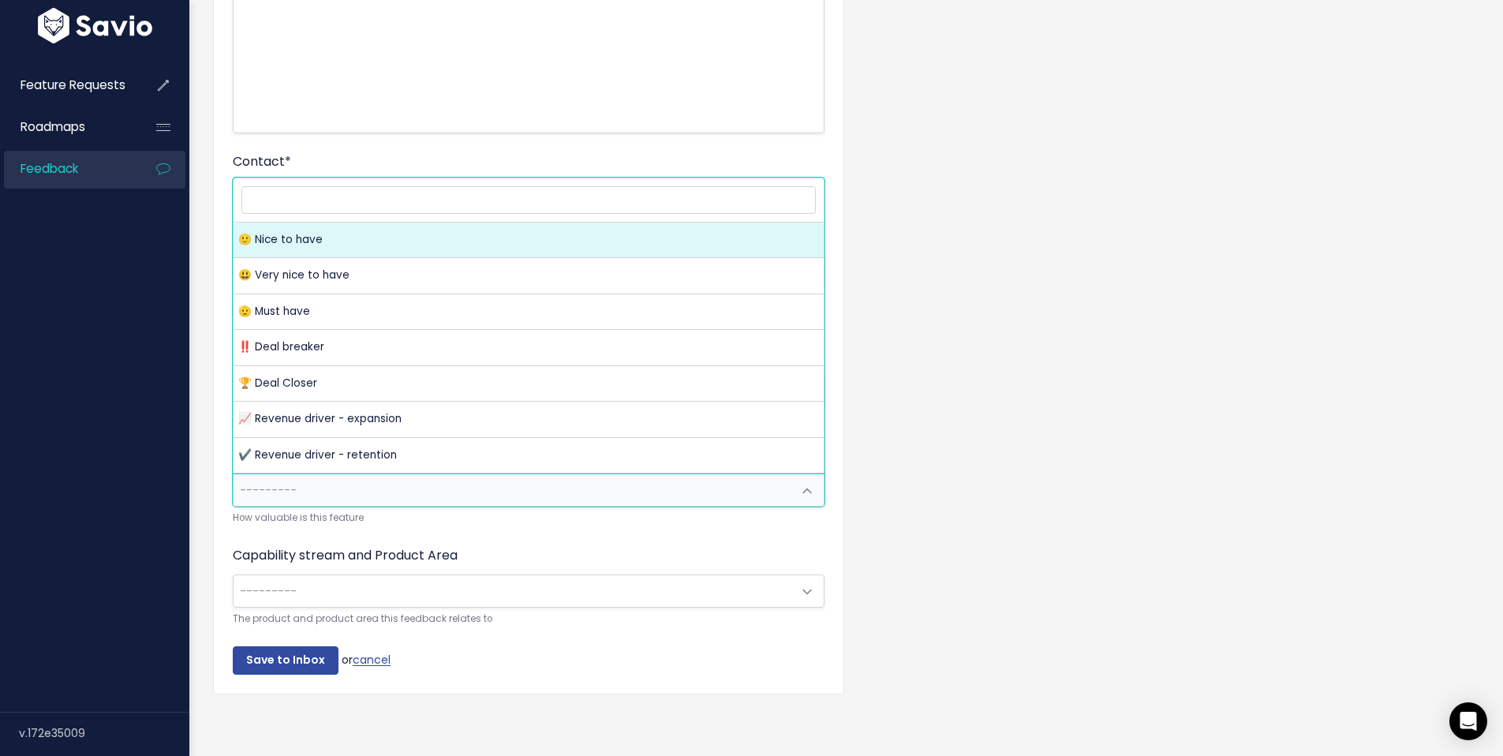
click at [779, 475] on span "---------" at bounding box center [513, 490] width 559 height 32
select select "NICE_TO_HAVE"
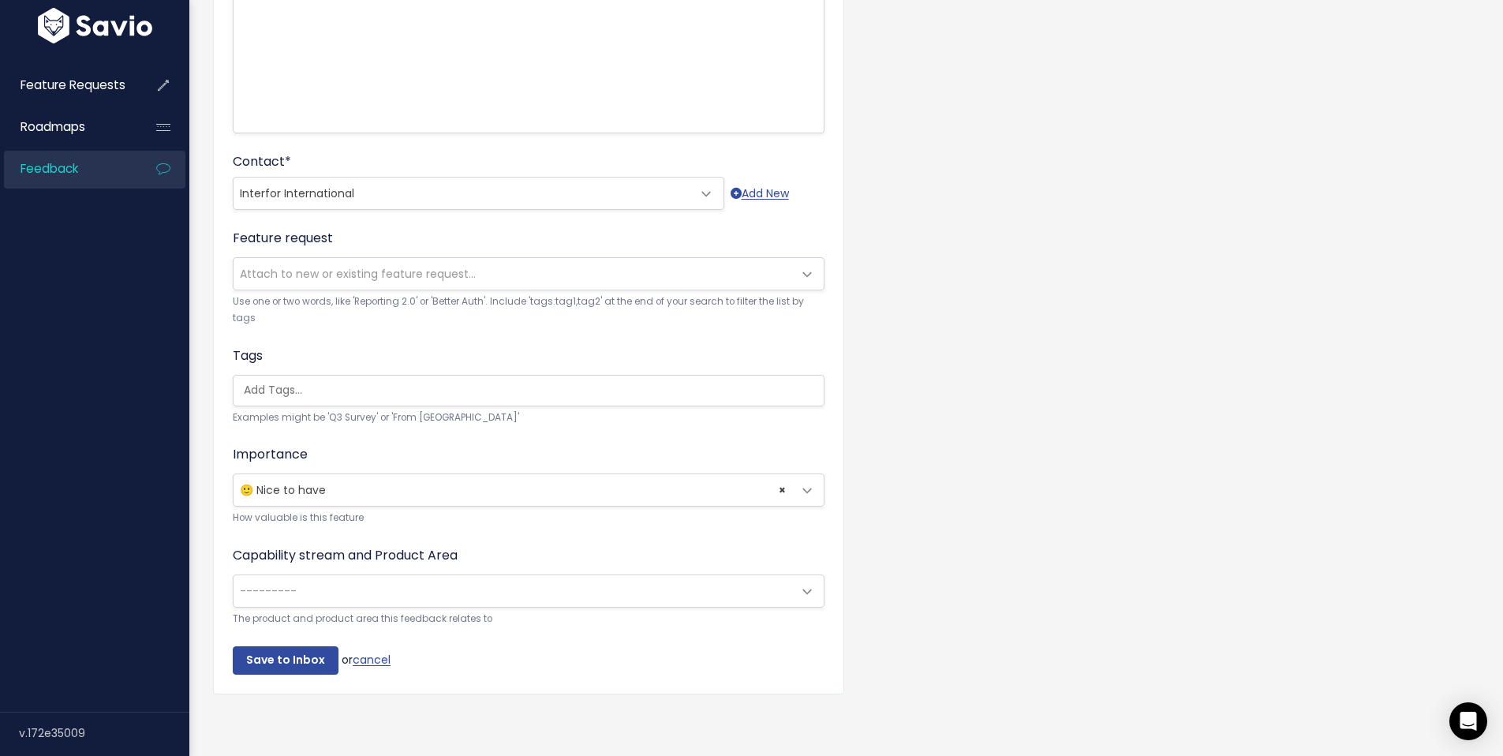
click at [1038, 352] on div "Customer Problem * Dany from Interfor noted that it would be nice to have a dat…" at bounding box center [846, 255] width 1290 height 951
click at [804, 576] on span at bounding box center [807, 592] width 32 height 32
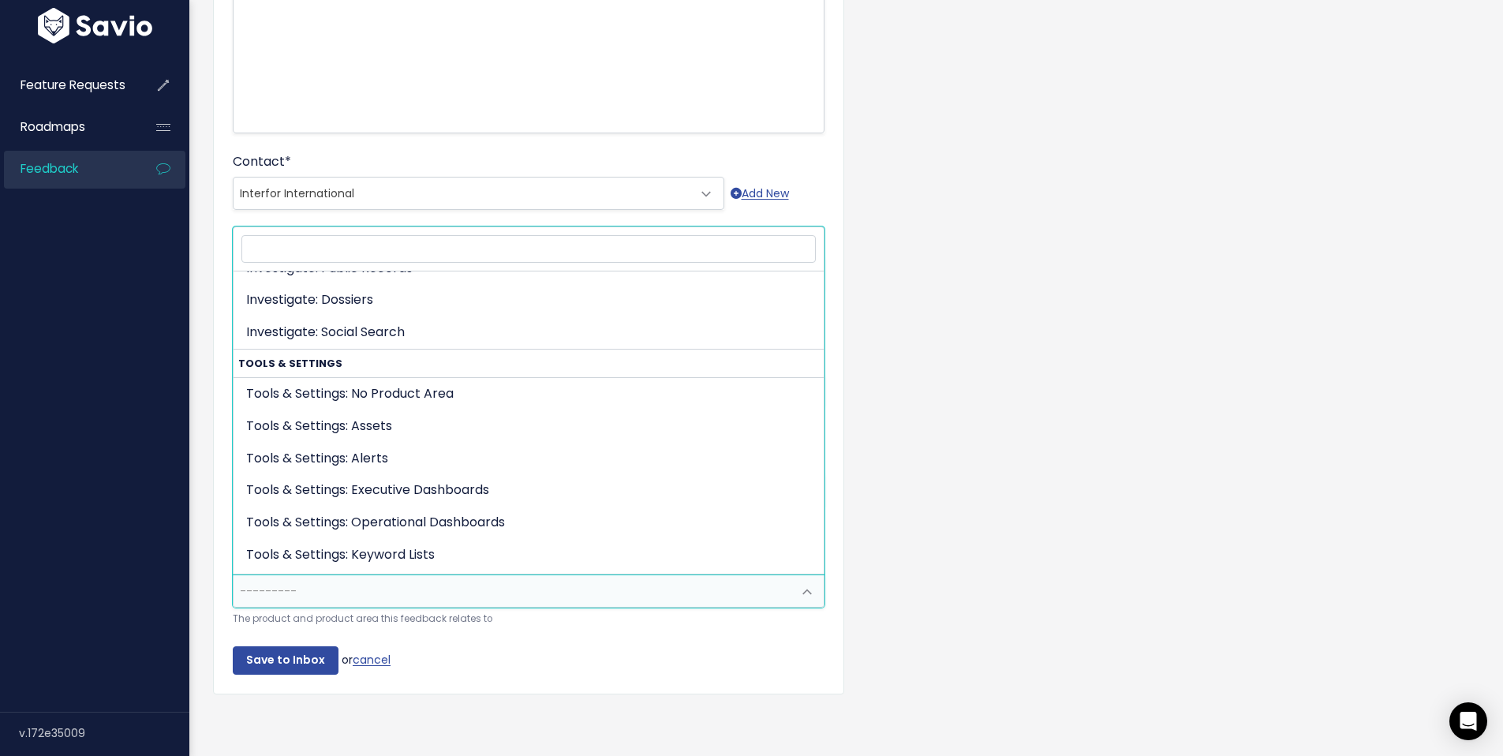
scroll to position [396, 0]
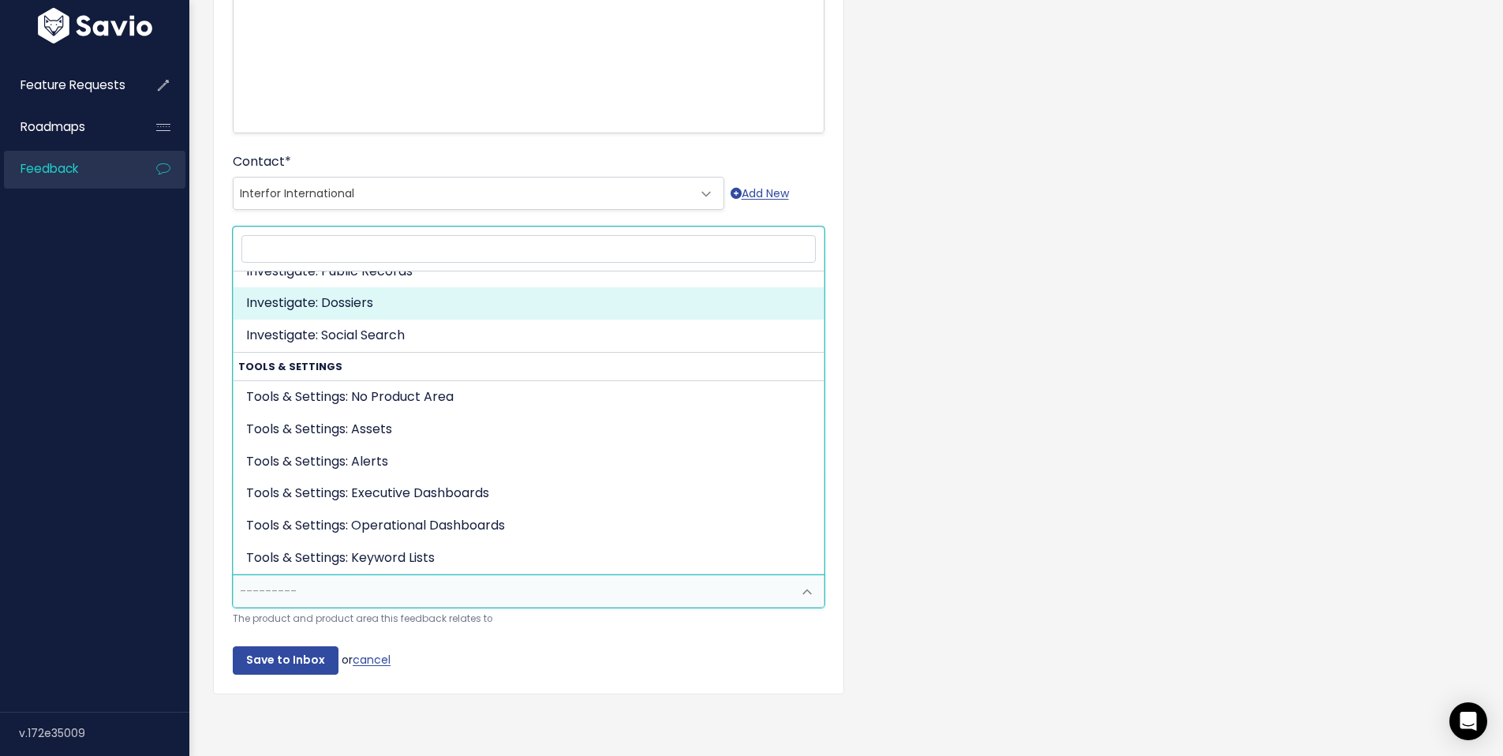
select select "INVESTIGATE:DOSSIERS"
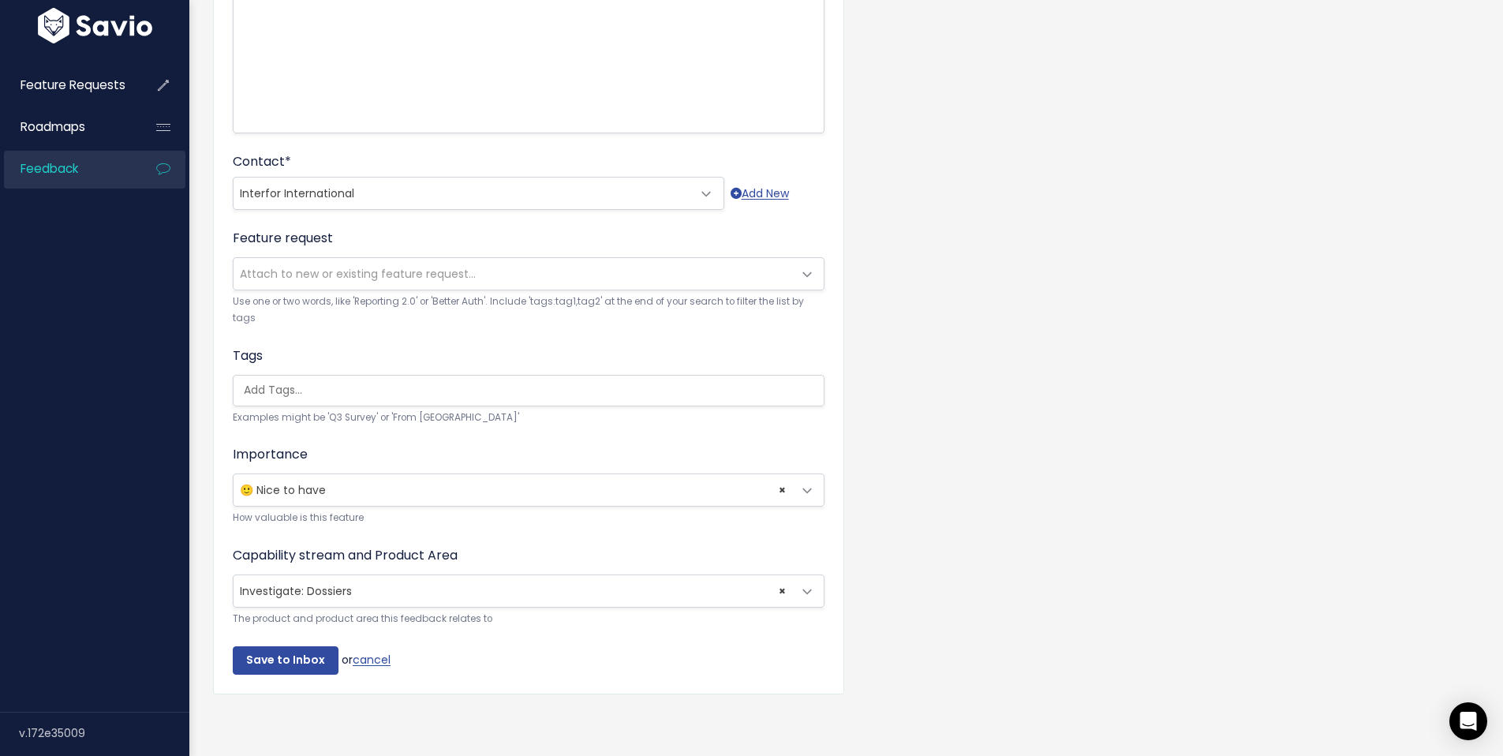
click at [1120, 288] on div "Customer Problem * Dany from Interfor noted that it would be nice to have a dat…" at bounding box center [846, 255] width 1290 height 951
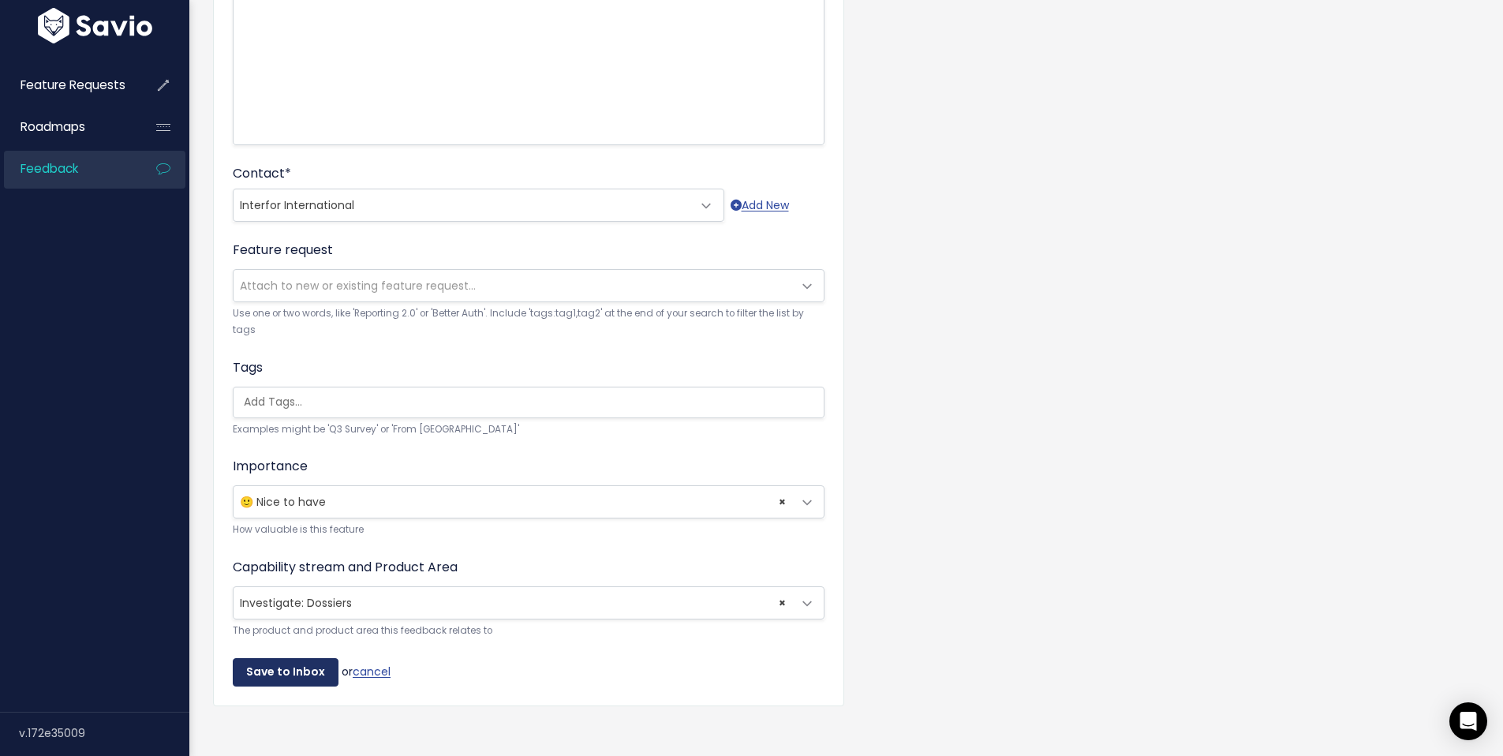
scroll to position [341, 0]
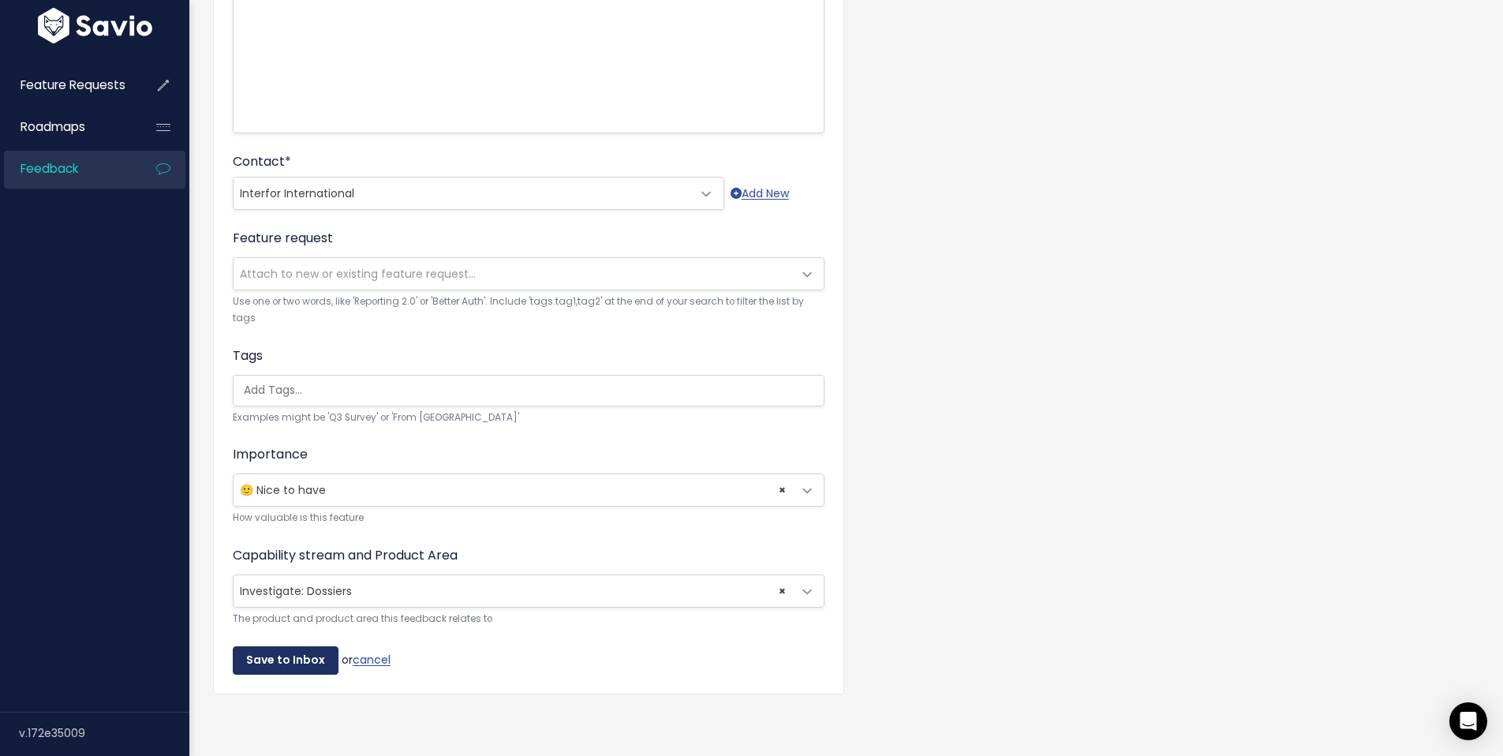
click at [283, 646] on input "Save to Inbox" at bounding box center [286, 660] width 106 height 28
